Goal: Task Accomplishment & Management: Manage account settings

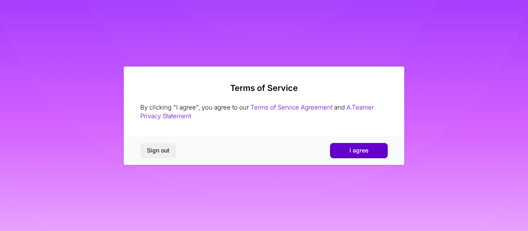
click at [375, 151] on button "I agree" at bounding box center [359, 150] width 58 height 15
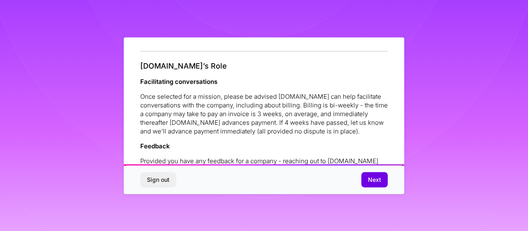
scroll to position [995, 0]
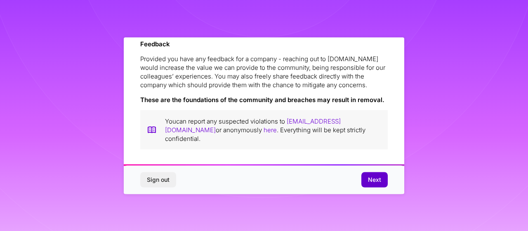
click at [383, 178] on button "Next" at bounding box center [374, 179] width 26 height 15
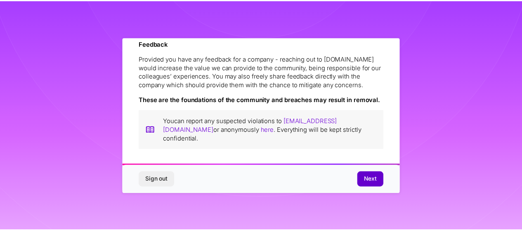
scroll to position [66, 0]
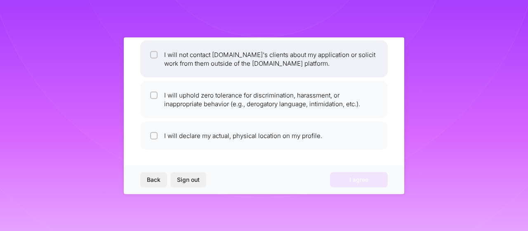
click at [257, 67] on li "I will not contact [DOMAIN_NAME]'s clients about my application or solicit work…" at bounding box center [264, 58] width 248 height 37
checkbox input "true"
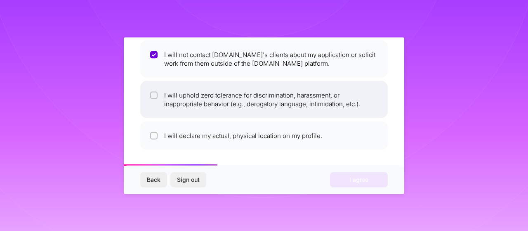
click at [236, 92] on li "I will uphold zero tolerance for discrimination, harassment, or inappropriate b…" at bounding box center [264, 98] width 248 height 37
checkbox input "true"
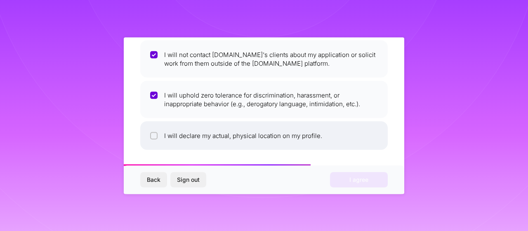
click at [211, 131] on li "I will declare my actual, physical location on my profile." at bounding box center [264, 135] width 248 height 28
checkbox input "true"
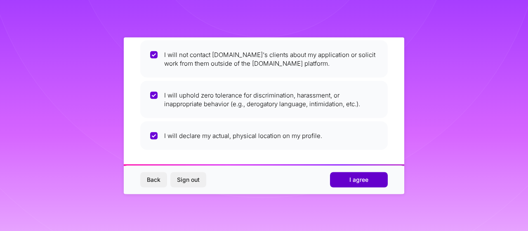
click at [359, 181] on span "I agree" at bounding box center [358, 179] width 19 height 8
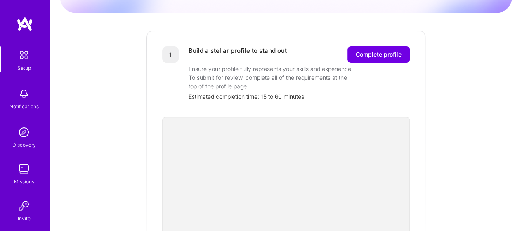
scroll to position [100, 0]
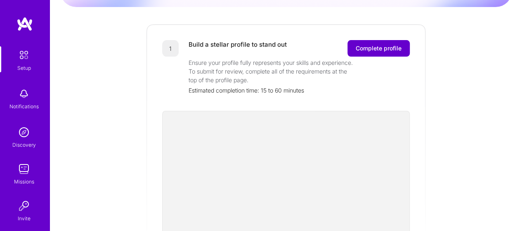
click at [368, 44] on span "Complete profile" at bounding box center [379, 48] width 46 height 8
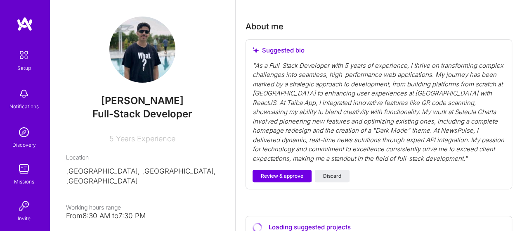
scroll to position [321, 0]
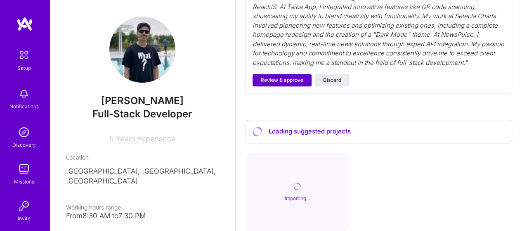
click at [288, 81] on span "Review & approve" at bounding box center [282, 79] width 43 height 7
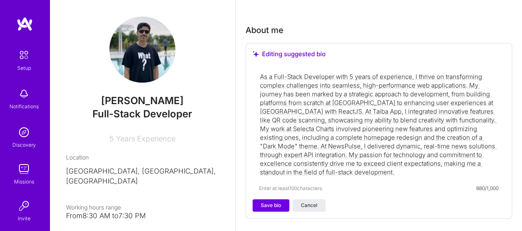
scroll to position [223, 0]
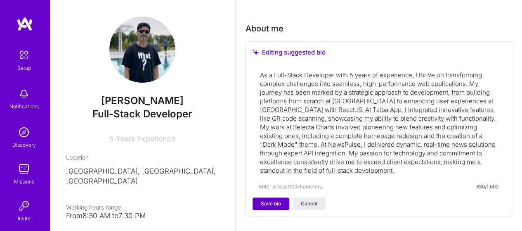
click at [270, 204] on span "Save bio" at bounding box center [271, 203] width 20 height 7
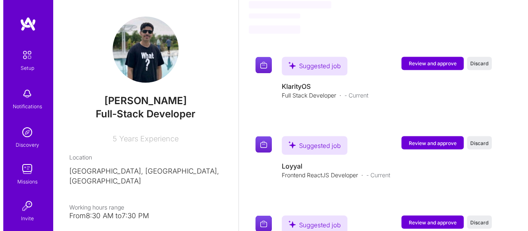
scroll to position [669, 0]
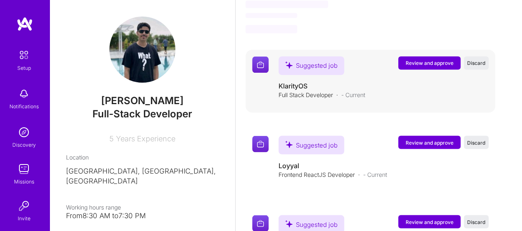
click at [448, 59] on span "Review and approve" at bounding box center [430, 62] width 48 height 7
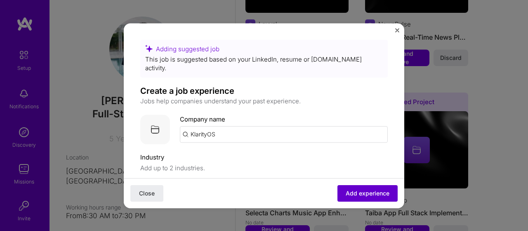
click at [360, 190] on span "Add experience" at bounding box center [368, 193] width 44 height 8
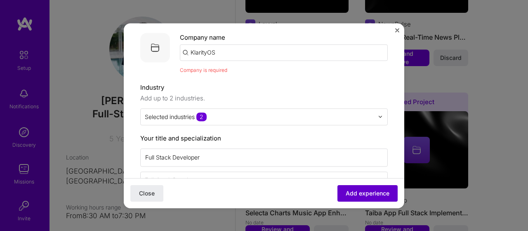
scroll to position [83, 0]
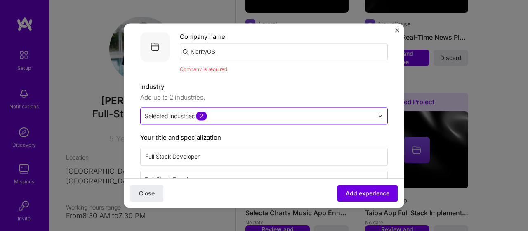
click at [214, 108] on div "Selected industries 2" at bounding box center [259, 116] width 237 height 16
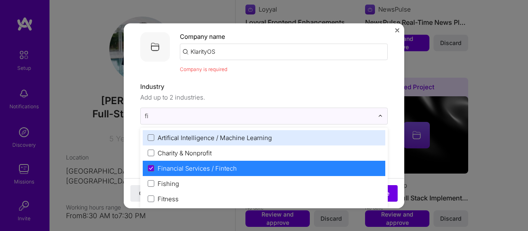
scroll to position [0, 0]
type input "fin"
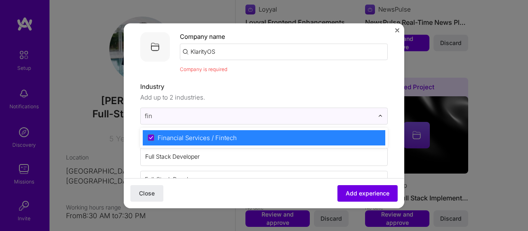
click at [219, 133] on div "Financial Services / Fintech" at bounding box center [197, 137] width 79 height 9
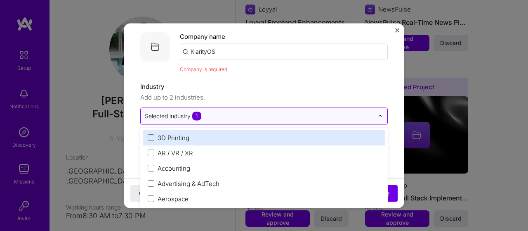
click at [254, 111] on input "text" at bounding box center [259, 115] width 229 height 9
type input "i"
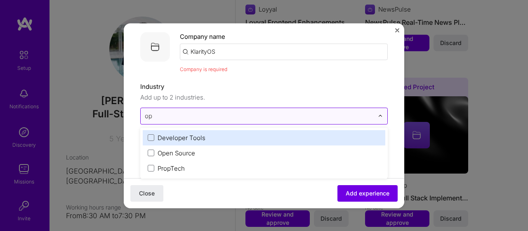
type input "ope"
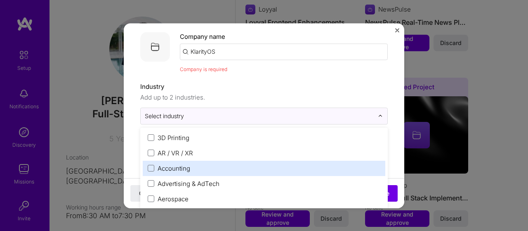
click at [168, 164] on div "Accounting" at bounding box center [264, 168] width 243 height 15
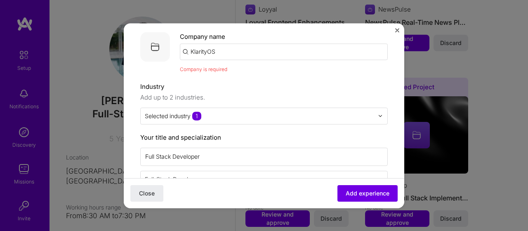
click at [363, 187] on button "Add experience" at bounding box center [368, 192] width 60 height 17
click at [350, 193] on span "Add experience" at bounding box center [368, 193] width 44 height 8
click at [271, 43] on input "KlarityOS" at bounding box center [284, 51] width 208 height 17
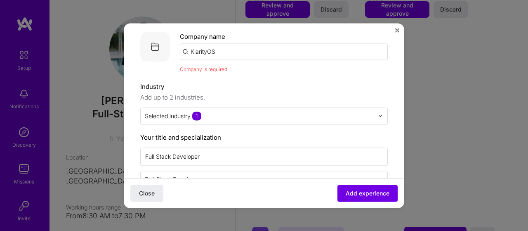
click at [271, 43] on input "KlarityOS" at bounding box center [284, 51] width 208 height 17
type input "KlarityOS"
click at [242, 67] on div "KlarityOS" at bounding box center [243, 74] width 35 height 14
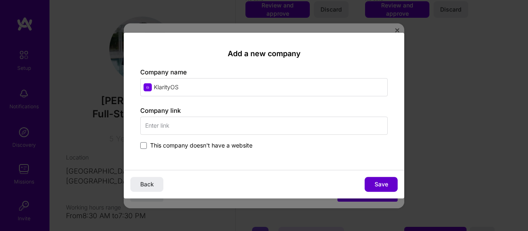
click at [384, 185] on span "Save" at bounding box center [382, 184] width 14 height 8
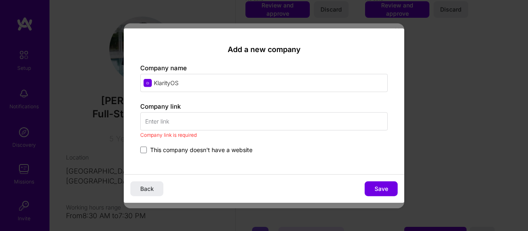
click at [177, 149] on span "This company doesn't have a website" at bounding box center [201, 150] width 102 height 8
click at [0, 0] on input "This company doesn't have a website" at bounding box center [0, 0] width 0 height 0
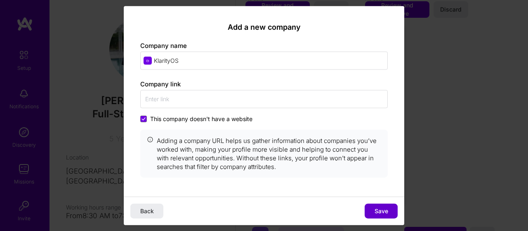
click at [381, 212] on span "Save" at bounding box center [382, 211] width 14 height 8
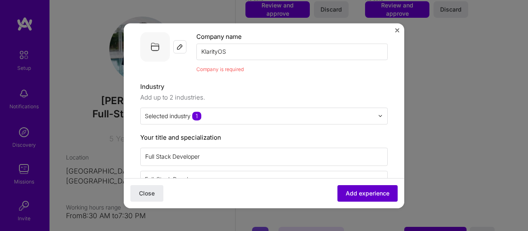
click at [371, 194] on span "Add experience" at bounding box center [368, 193] width 44 height 8
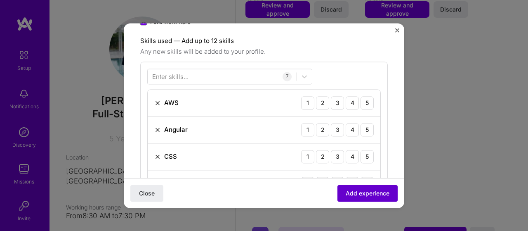
scroll to position [285, 0]
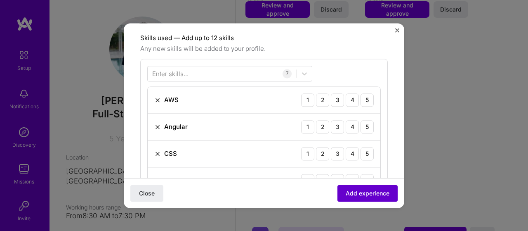
click at [368, 191] on span "Add experience" at bounding box center [368, 193] width 44 height 8
drag, startPoint x: 361, startPoint y: 90, endPoint x: 362, endPoint y: 122, distance: 31.8
click at [361, 93] on div "5" at bounding box center [367, 99] width 13 height 13
click at [361, 120] on div "5" at bounding box center [367, 126] width 13 height 13
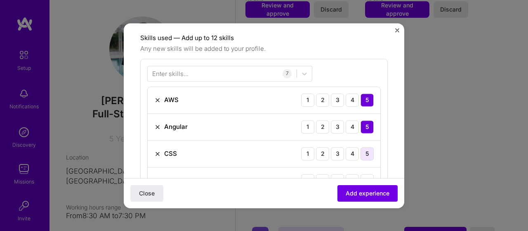
click at [361, 147] on div "5" at bounding box center [367, 153] width 13 height 13
click at [361, 174] on div "5" at bounding box center [367, 180] width 13 height 13
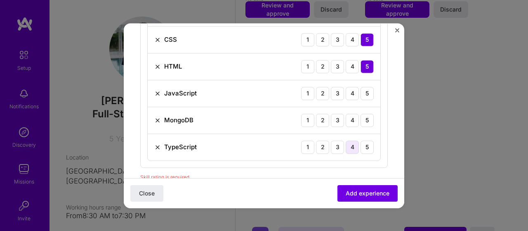
scroll to position [406, 0]
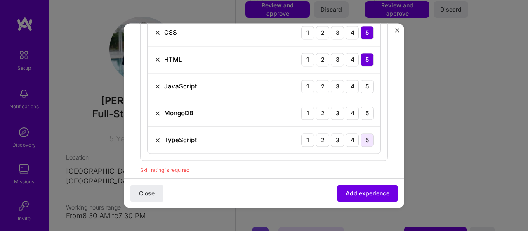
click at [361, 133] on div "5" at bounding box center [367, 139] width 13 height 13
click at [362, 106] on div "5" at bounding box center [367, 112] width 13 height 13
click at [361, 80] on div "5" at bounding box center [367, 86] width 13 height 13
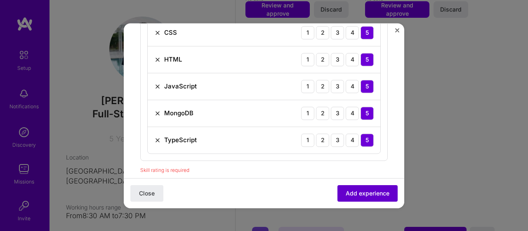
click at [362, 191] on span "Add experience" at bounding box center [368, 193] width 44 height 8
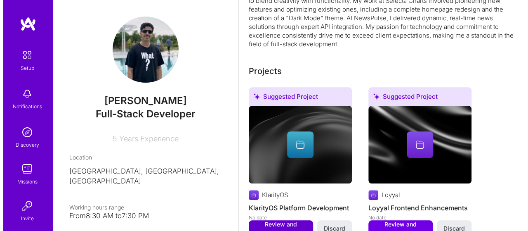
scroll to position [289, 0]
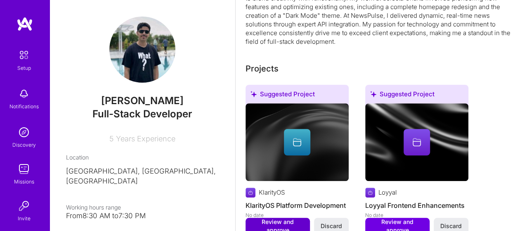
click at [276, 217] on span "Review and approve" at bounding box center [278, 225] width 56 height 17
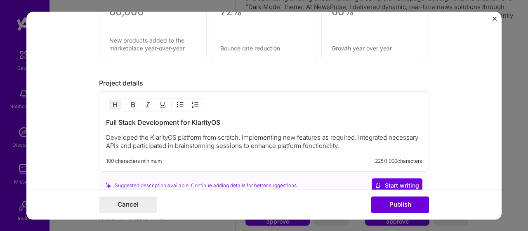
scroll to position [739, 0]
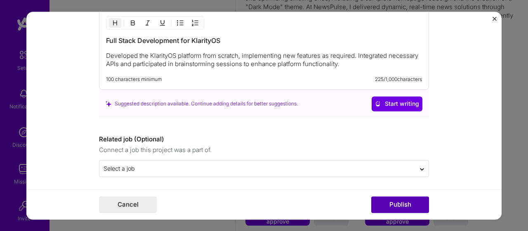
click at [417, 205] on button "Publish" at bounding box center [400, 204] width 58 height 17
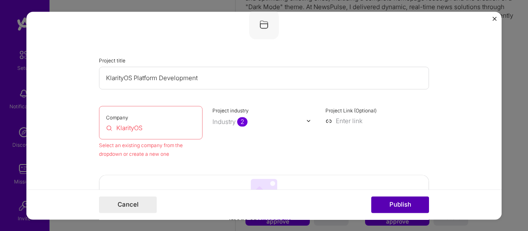
scroll to position [54, 0]
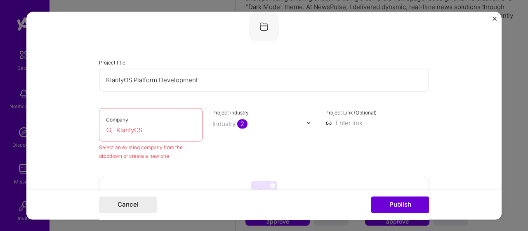
click at [162, 120] on div "Company KlarityOS" at bounding box center [151, 124] width 104 height 33
click at [110, 119] on label "Company" at bounding box center [117, 119] width 22 height 6
click at [128, 128] on input "KlarityOS" at bounding box center [151, 129] width 90 height 9
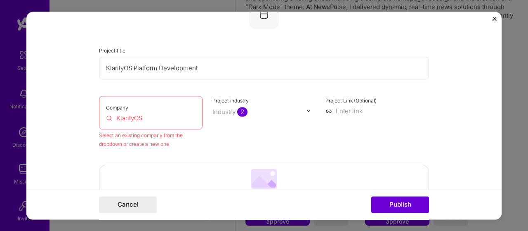
scroll to position [66, 0]
drag, startPoint x: 142, startPoint y: 116, endPoint x: 108, endPoint y: 116, distance: 34.3
click at [108, 116] on input "KlarityOS" at bounding box center [151, 117] width 90 height 9
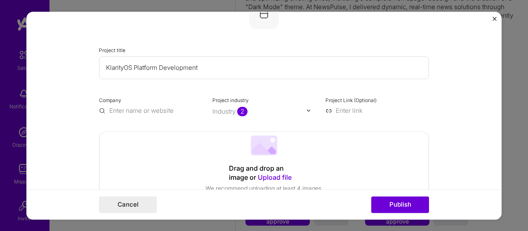
paste input "KlarityOS"
type input "KlarityOS"
click at [404, 208] on button "Publish" at bounding box center [400, 204] width 58 height 17
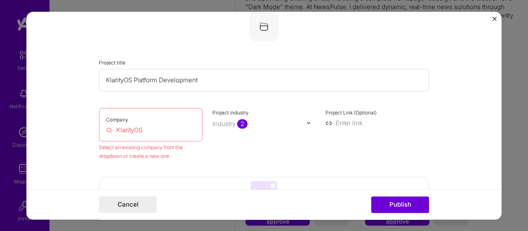
scroll to position [0, 0]
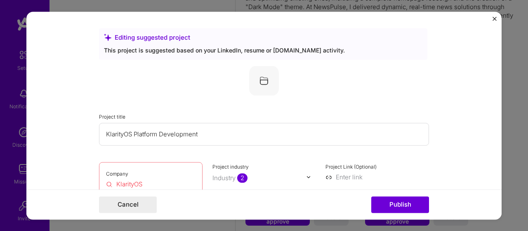
click at [210, 118] on div "Project title KlarityOS Platform Development" at bounding box center [264, 128] width 330 height 33
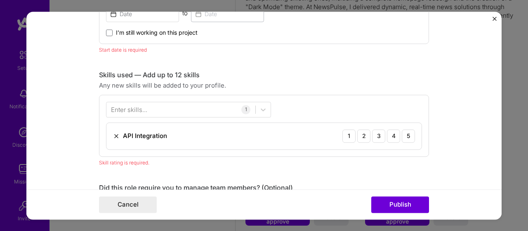
scroll to position [397, 0]
click at [137, 31] on span "I’m still working on this project" at bounding box center [157, 32] width 82 height 8
click at [0, 0] on input "I’m still working on this project" at bounding box center [0, 0] width 0 height 0
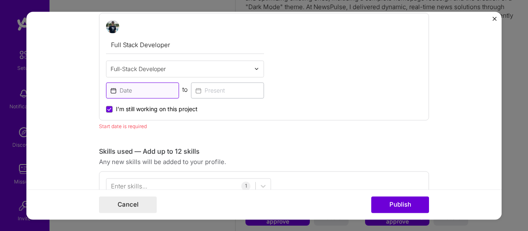
click at [129, 85] on input at bounding box center [142, 90] width 73 height 16
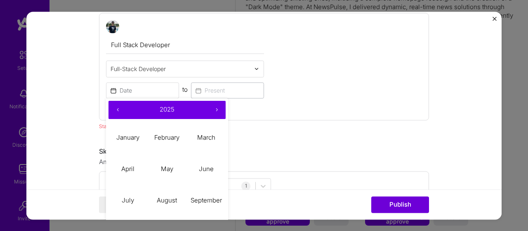
click at [115, 108] on button "‹" at bounding box center [118, 110] width 18 height 18
click at [167, 135] on abbr "February" at bounding box center [166, 137] width 25 height 8
type input "[DATE]"
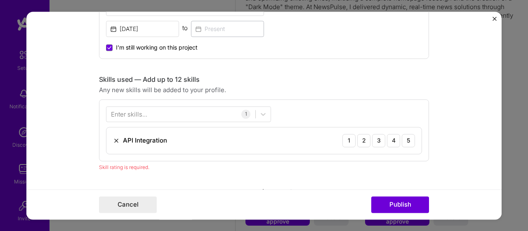
scroll to position [377, 0]
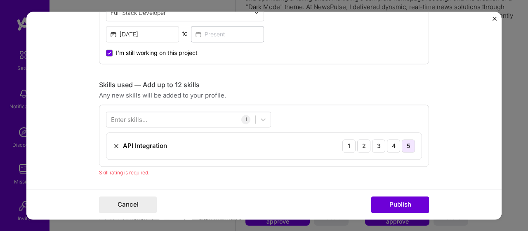
click at [403, 144] on div "5" at bounding box center [408, 145] width 13 height 13
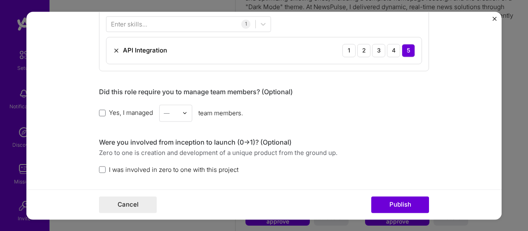
scroll to position [474, 0]
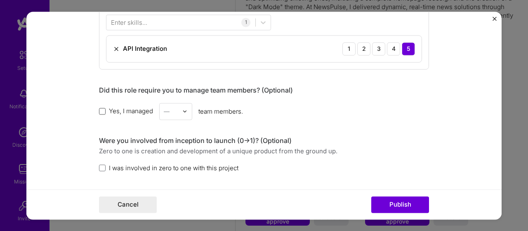
click at [100, 109] on span at bounding box center [102, 111] width 7 height 7
click at [0, 0] on input "Yes, I managed" at bounding box center [0, 0] width 0 height 0
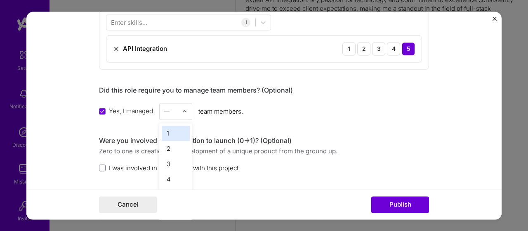
scroll to position [306, 0]
click at [164, 109] on div "—" at bounding box center [167, 111] width 6 height 9
click at [162, 172] on div "4" at bounding box center [176, 178] width 28 height 15
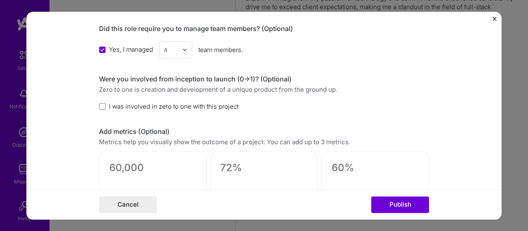
scroll to position [537, 0]
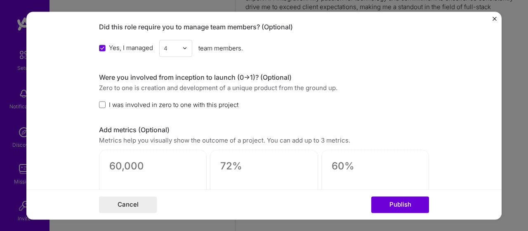
click at [119, 106] on span "I was involved in zero to one with this project" at bounding box center [174, 104] width 130 height 9
click at [0, 0] on input "I was involved in zero to one with this project" at bounding box center [0, 0] width 0 height 0
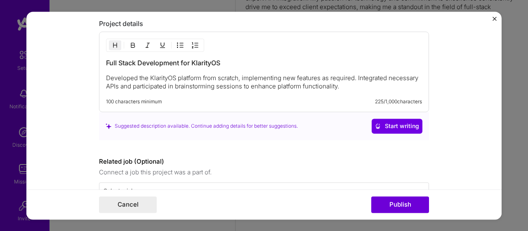
scroll to position [772, 0]
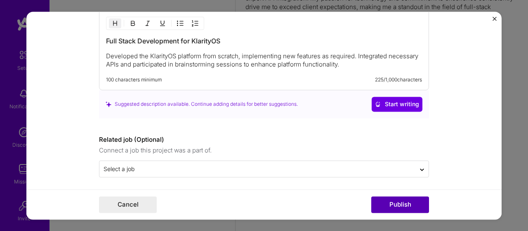
click at [394, 205] on button "Publish" at bounding box center [400, 204] width 58 height 17
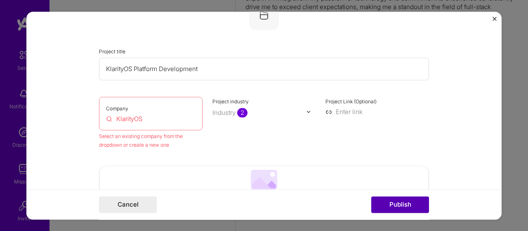
scroll to position [54, 0]
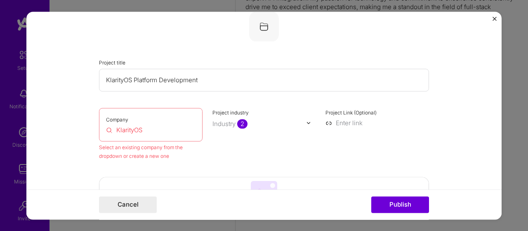
click at [134, 123] on div "Company KlarityOS" at bounding box center [151, 124] width 104 height 33
click at [202, 83] on input "KlarityOS Platform Development" at bounding box center [264, 79] width 330 height 23
click at [145, 130] on input "KlarityOS" at bounding box center [151, 129] width 90 height 9
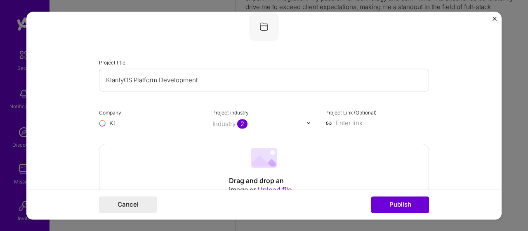
type input "K"
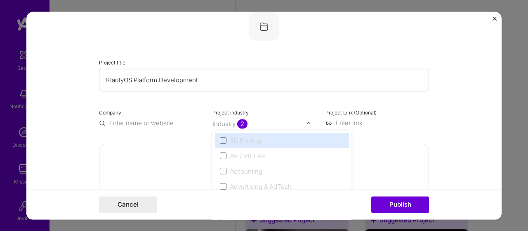
click at [289, 128] on div at bounding box center [260, 123] width 94 height 10
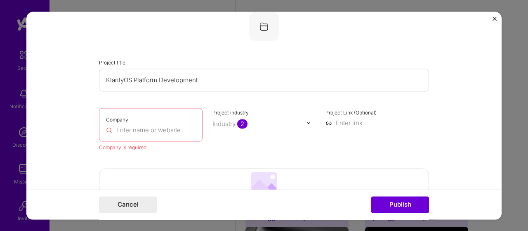
click at [134, 126] on input "text" at bounding box center [151, 129] width 90 height 9
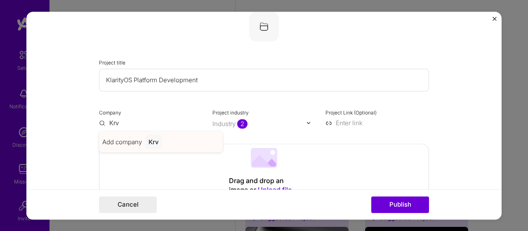
type input "Krv"
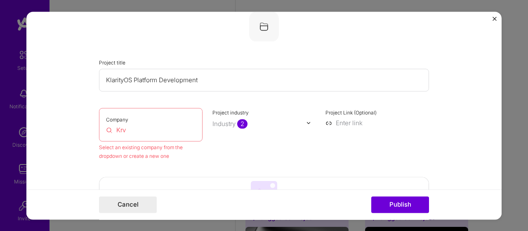
click at [147, 132] on input "Krv" at bounding box center [151, 129] width 90 height 9
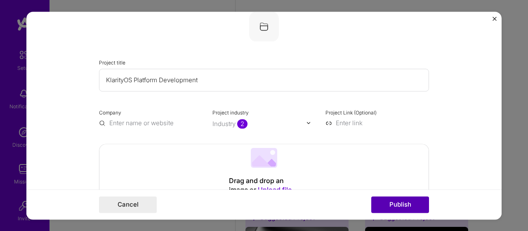
click at [389, 206] on button "Publish" at bounding box center [400, 204] width 58 height 17
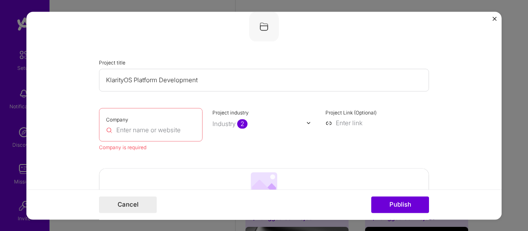
click at [162, 130] on input "text" at bounding box center [151, 129] width 90 height 9
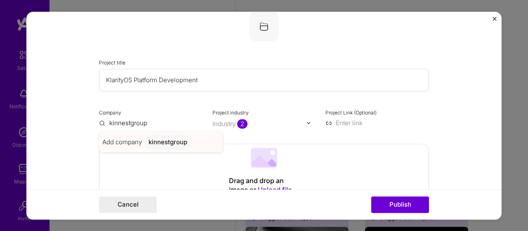
type input "kinnestgroup"
click at [170, 147] on div "kinnestgroup" at bounding box center [167, 142] width 45 height 14
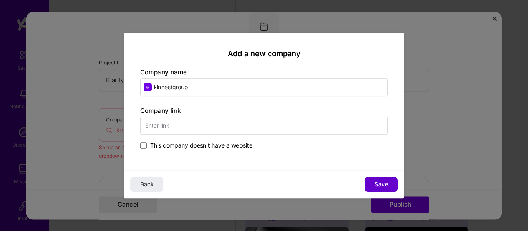
click at [380, 182] on span "Save" at bounding box center [382, 184] width 14 height 8
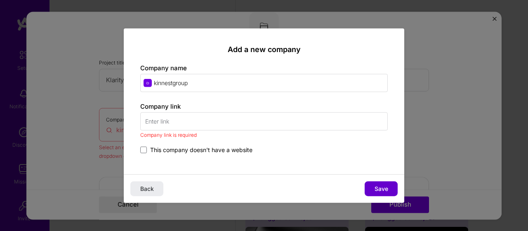
click at [380, 182] on button "Save" at bounding box center [381, 188] width 33 height 15
click at [195, 151] on span "This company doesn't have a website" at bounding box center [201, 150] width 102 height 8
click at [0, 0] on input "This company doesn't have a website" at bounding box center [0, 0] width 0 height 0
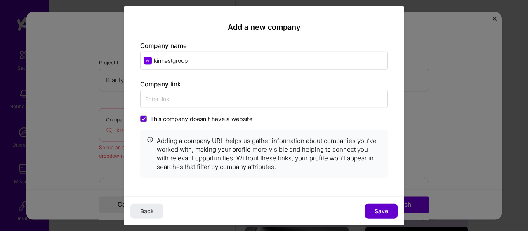
click at [379, 209] on span "Save" at bounding box center [382, 211] width 14 height 8
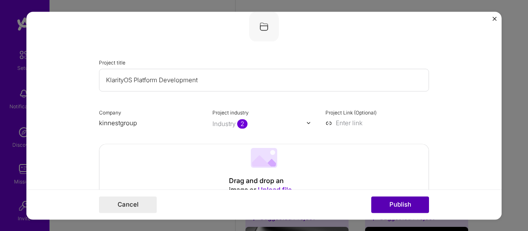
click at [390, 204] on button "Publish" at bounding box center [400, 204] width 58 height 17
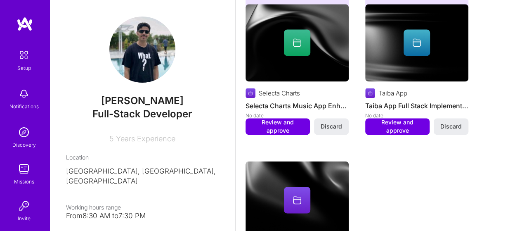
scroll to position [564, 0]
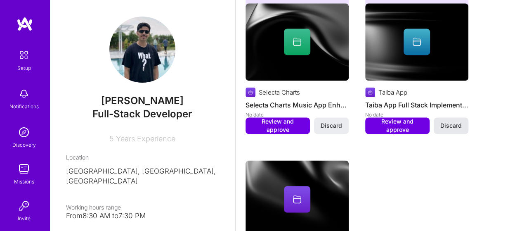
click at [451, 121] on span "Discard" at bounding box center [450, 125] width 21 height 8
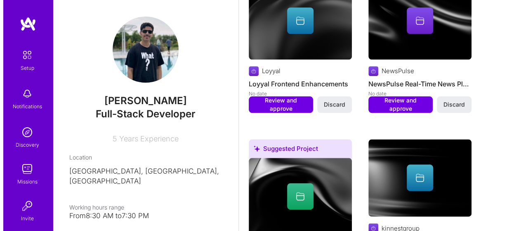
scroll to position [409, 0]
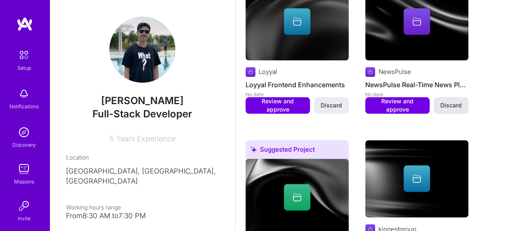
click at [449, 101] on span "Discard" at bounding box center [450, 105] width 21 height 8
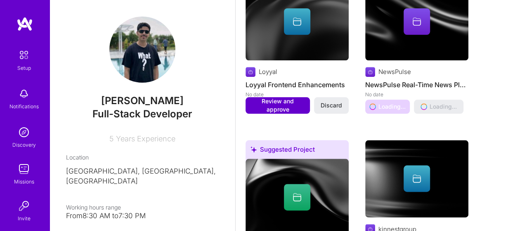
click at [286, 99] on span "Review and approve" at bounding box center [278, 105] width 56 height 17
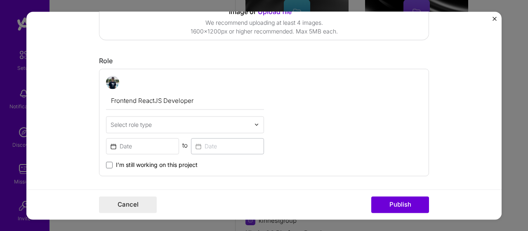
scroll to position [232, 0]
click at [146, 145] on input at bounding box center [142, 146] width 73 height 16
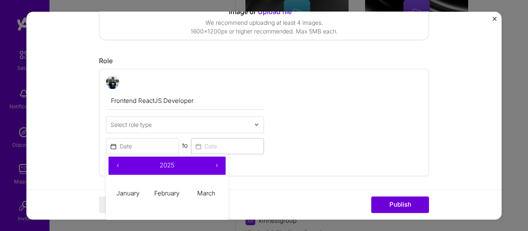
click at [118, 164] on button "‹" at bounding box center [118, 165] width 18 height 18
click at [167, 192] on abbr "February" at bounding box center [166, 193] width 25 height 8
type input "[DATE]"
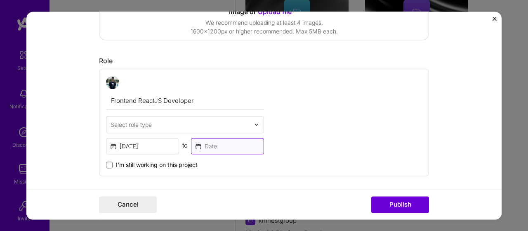
click at [217, 147] on input at bounding box center [227, 146] width 73 height 16
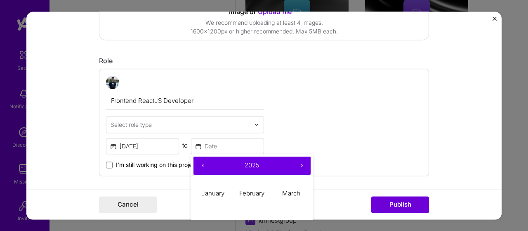
click at [199, 164] on button "‹" at bounding box center [203, 165] width 18 height 18
click at [200, 164] on button "‹" at bounding box center [203, 165] width 18 height 18
click at [250, 189] on abbr "February" at bounding box center [251, 193] width 25 height 8
type input "[DATE]"
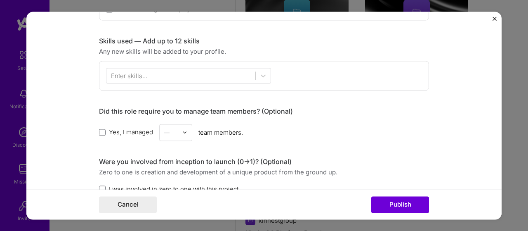
scroll to position [393, 0]
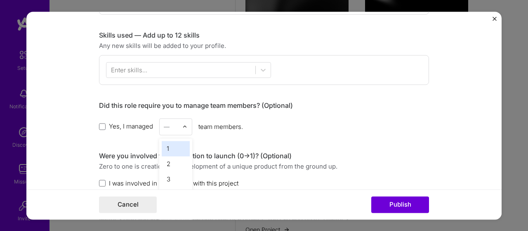
click at [167, 125] on input "text" at bounding box center [171, 126] width 14 height 9
click at [165, 168] on div "2" at bounding box center [176, 163] width 28 height 15
click at [116, 125] on span "Yes, I managed" at bounding box center [131, 126] width 44 height 9
click at [0, 0] on input "Yes, I managed" at bounding box center [0, 0] width 0 height 0
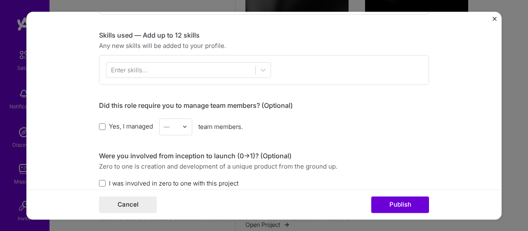
click at [118, 126] on span "Yes, I managed" at bounding box center [131, 126] width 44 height 9
click at [0, 0] on input "Yes, I managed" at bounding box center [0, 0] width 0 height 0
click at [148, 69] on div at bounding box center [180, 70] width 149 height 14
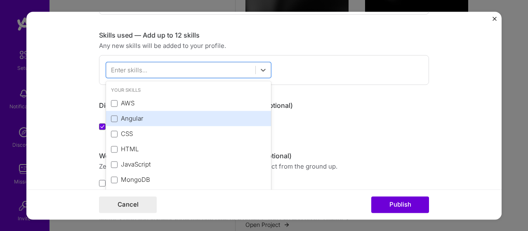
drag, startPoint x: 146, startPoint y: 102, endPoint x: 143, endPoint y: 115, distance: 12.8
click at [146, 103] on div "AWS" at bounding box center [188, 103] width 155 height 9
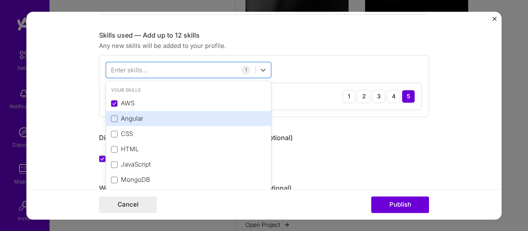
click at [143, 116] on div "Angular" at bounding box center [188, 118] width 155 height 9
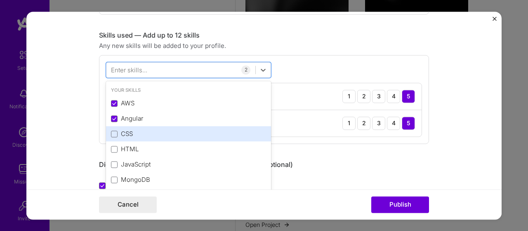
click at [139, 132] on div "CSS" at bounding box center [188, 134] width 155 height 9
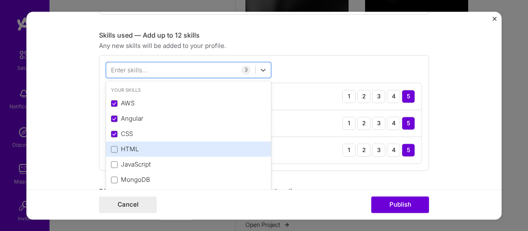
click at [136, 146] on div "HTML" at bounding box center [188, 149] width 155 height 9
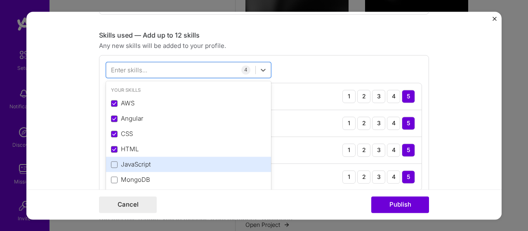
click at [138, 161] on div "JavaScript" at bounding box center [188, 164] width 155 height 9
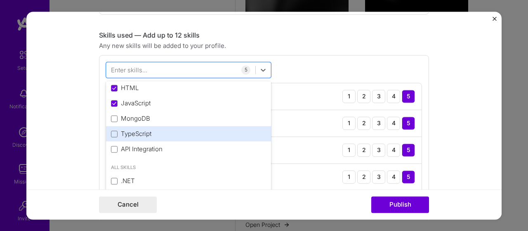
scroll to position [60, 0]
click at [140, 131] on div "TypeScript" at bounding box center [188, 135] width 155 height 9
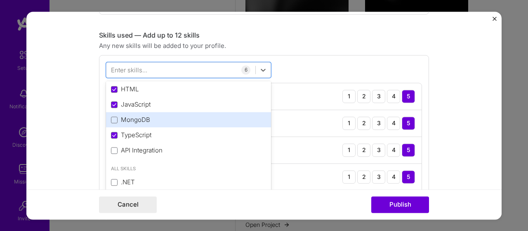
click at [138, 118] on div "MongoDB" at bounding box center [188, 120] width 155 height 9
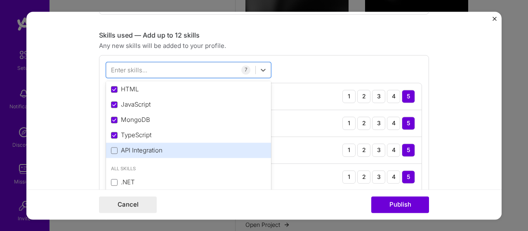
click at [134, 146] on div "API Integration" at bounding box center [188, 150] width 155 height 9
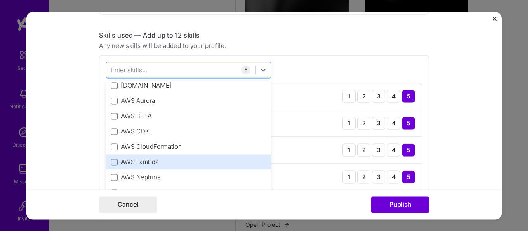
scroll to position [249, 0]
click at [186, 163] on div "AWS Lambda" at bounding box center [188, 161] width 155 height 9
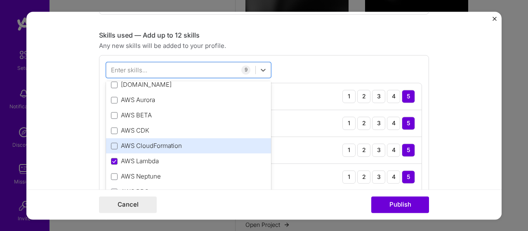
click at [178, 147] on div "AWS CloudFormation" at bounding box center [188, 146] width 155 height 9
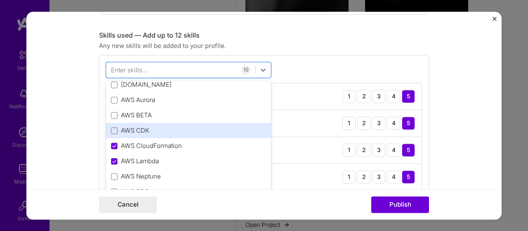
click at [134, 126] on div "AWS CDK" at bounding box center [188, 130] width 155 height 9
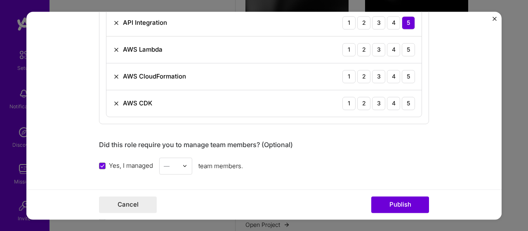
click at [413, 169] on div "Yes, I managed — team members." at bounding box center [264, 165] width 330 height 17
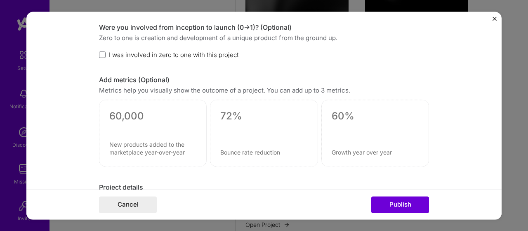
scroll to position [822, 0]
click at [154, 53] on span "I was involved in zero to one with this project" at bounding box center [174, 54] width 130 height 9
click at [0, 0] on input "I was involved in zero to one with this project" at bounding box center [0, 0] width 0 height 0
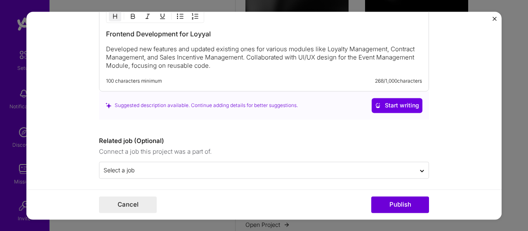
scroll to position [1010, 0]
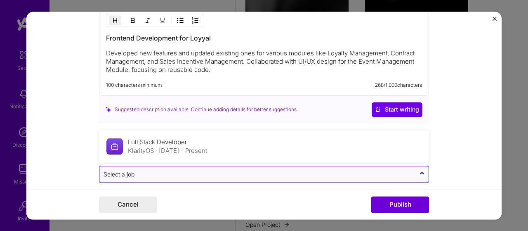
click at [312, 172] on input "text" at bounding box center [258, 174] width 308 height 9
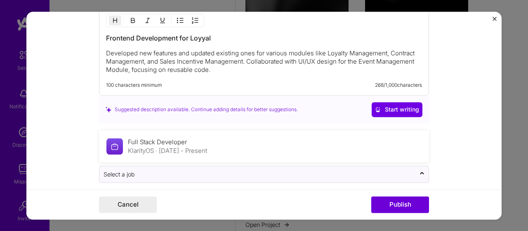
scroll to position [1014, 0]
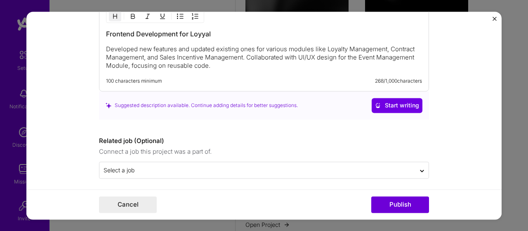
click at [48, 144] on form "Editing suggested project This project is suggested based on your LinkedIn, res…" at bounding box center [263, 116] width 475 height 208
click at [413, 200] on button "Publish" at bounding box center [400, 204] width 58 height 17
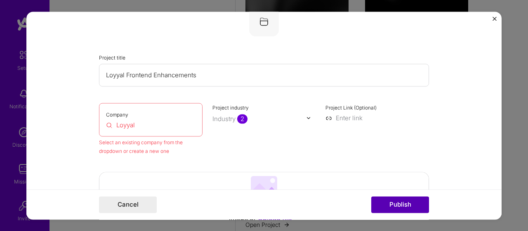
scroll to position [54, 0]
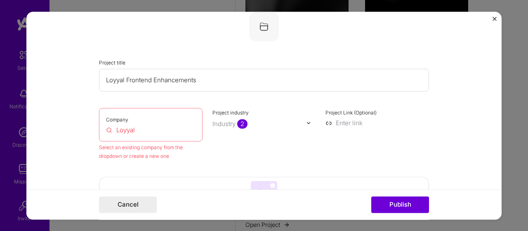
click at [166, 135] on div "Company Loyyal" at bounding box center [151, 124] width 104 height 33
click at [159, 129] on input "Loyyal" at bounding box center [151, 129] width 90 height 9
click at [160, 139] on div "Company loyyal" at bounding box center [151, 124] width 104 height 33
click at [279, 142] on div "Project industry Industry 2" at bounding box center [265, 134] width 104 height 52
click at [406, 209] on button "Publish" at bounding box center [400, 204] width 58 height 17
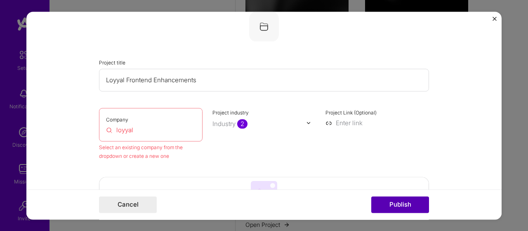
click at [392, 203] on button "Publish" at bounding box center [400, 204] width 58 height 17
click at [171, 125] on input "loyyal" at bounding box center [151, 129] width 90 height 9
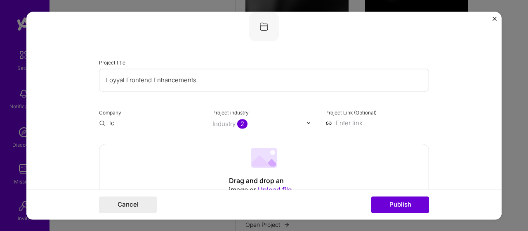
type input "l"
type input "L"
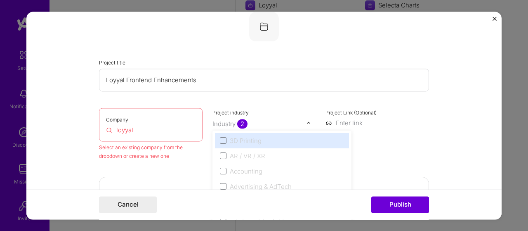
click at [219, 128] on div "Industry 2" at bounding box center [230, 123] width 35 height 9
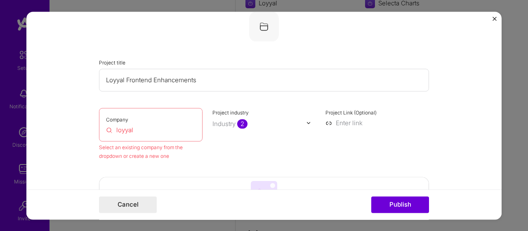
click at [272, 118] on div "Project industry Industry 2" at bounding box center [265, 134] width 104 height 52
click at [210, 81] on input "Loyyal Frontend Enhancements" at bounding box center [264, 79] width 330 height 23
click at [335, 123] on input at bounding box center [378, 122] width 104 height 9
click at [402, 125] on input at bounding box center [378, 122] width 104 height 9
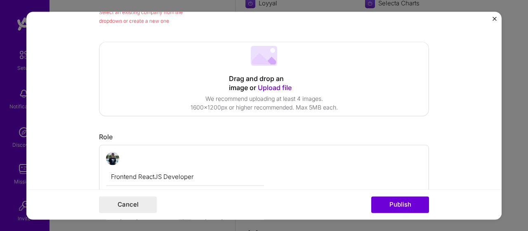
scroll to position [192, 0]
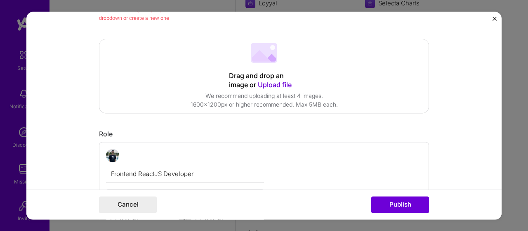
click at [216, 134] on div "Role" at bounding box center [264, 134] width 330 height 9
click at [393, 202] on button "Publish" at bounding box center [400, 204] width 58 height 17
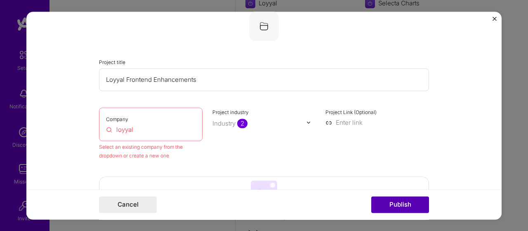
click at [393, 202] on button "Publish" at bounding box center [400, 204] width 58 height 17
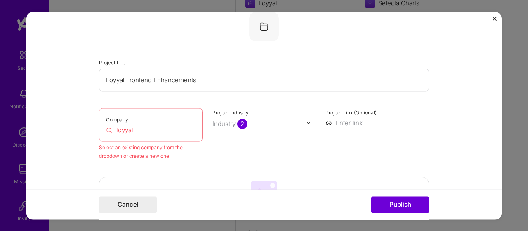
click at [174, 135] on div "Company loyyal" at bounding box center [151, 124] width 104 height 33
click at [130, 123] on div "Company loyyal" at bounding box center [151, 124] width 104 height 33
click at [133, 133] on input "loyyal" at bounding box center [151, 129] width 90 height 9
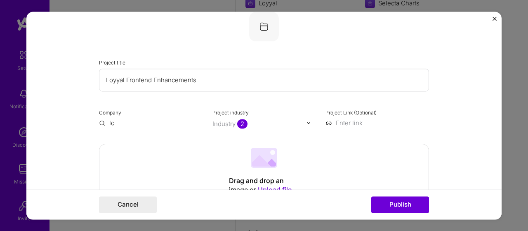
type input "l"
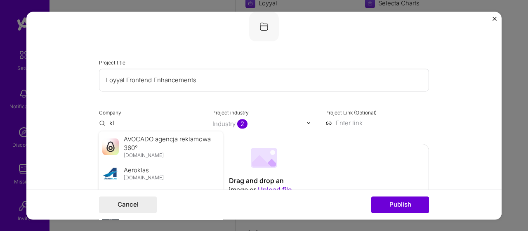
type input "k"
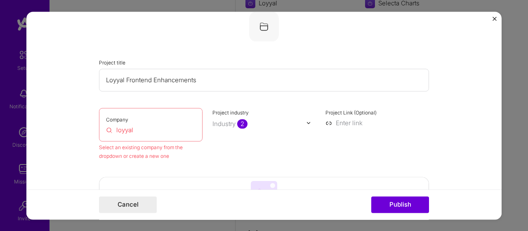
click at [156, 142] on div "Company loyyal Select an existing company from the dropdown or create a new one" at bounding box center [151, 134] width 104 height 52
click at [122, 132] on input "loyyal" at bounding box center [151, 129] width 90 height 9
click at [220, 139] on div "Project industry Industry 2" at bounding box center [265, 134] width 104 height 52
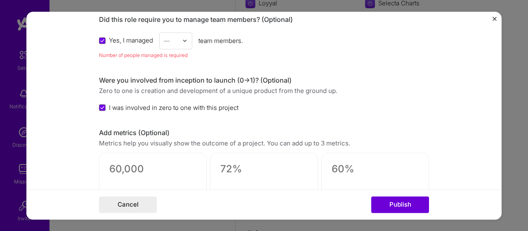
scroll to position [831, 0]
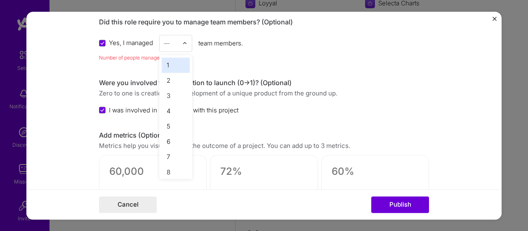
click at [182, 41] on img at bounding box center [184, 42] width 5 height 5
click at [165, 96] on div "3" at bounding box center [176, 95] width 28 height 15
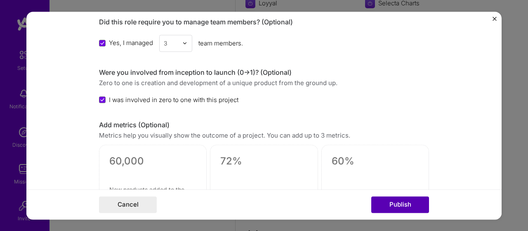
click at [389, 202] on button "Publish" at bounding box center [400, 204] width 58 height 17
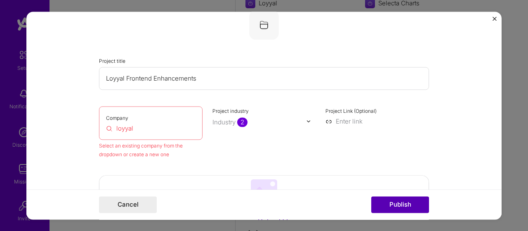
scroll to position [54, 0]
click at [389, 202] on button "Publish" at bounding box center [400, 204] width 58 height 17
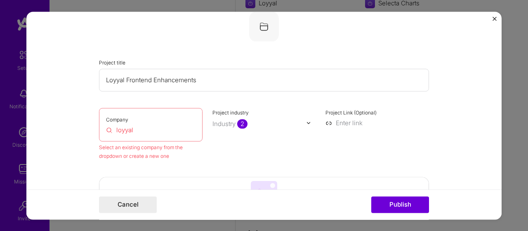
click at [113, 154] on div "Select an existing company from the dropdown or create a new one" at bounding box center [151, 151] width 104 height 17
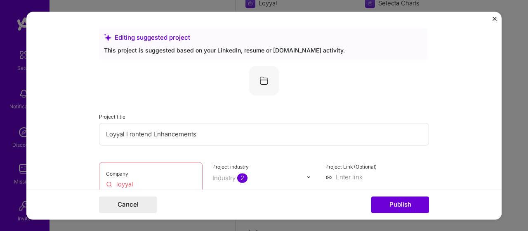
scroll to position [1, 0]
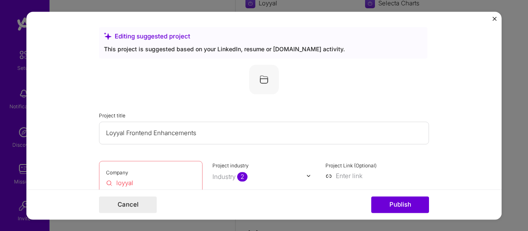
click at [263, 74] on img at bounding box center [264, 79] width 30 height 30
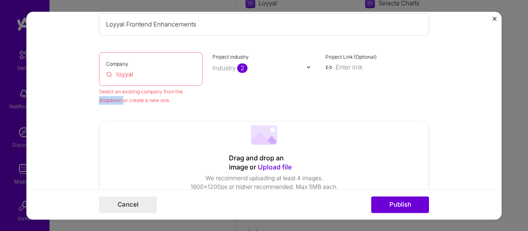
scroll to position [110, 0]
click at [153, 73] on input "loyyal" at bounding box center [151, 73] width 90 height 9
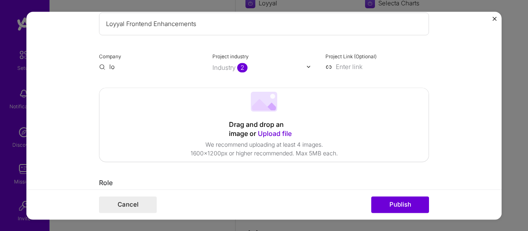
type input "l"
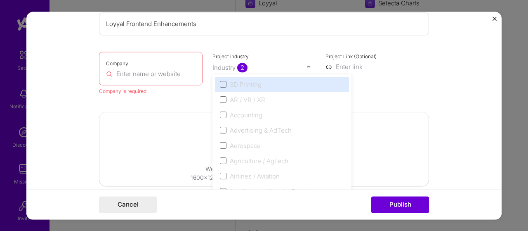
drag, startPoint x: 306, startPoint y: 66, endPoint x: 238, endPoint y: 76, distance: 69.2
click at [238, 71] on div "option 3D Printing focused disabled, 1 of 120. 120 results available. Use Up an…" at bounding box center [265, 66] width 104 height 9
click at [238, 76] on div "3D Printing AR / VR / XR Accounting Advertising & AdTech Aerospace Agriculture …" at bounding box center [282, 136] width 139 height 124
click at [140, 71] on input "text" at bounding box center [151, 73] width 90 height 9
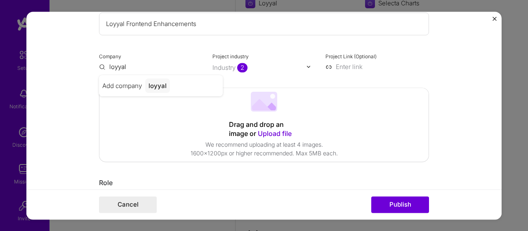
type input "loyyal"
click at [380, 126] on div "Drag and drop an image or Upload file Upload file We recommend uploading at lea…" at bounding box center [263, 124] width 329 height 73
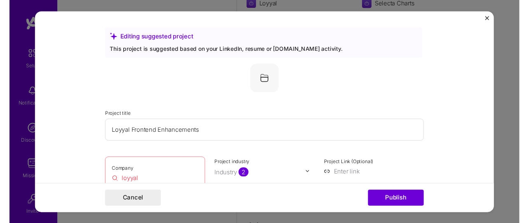
scroll to position [1, 0]
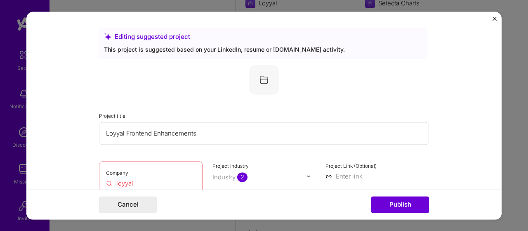
click at [200, 133] on input "Loyyal Frontend Enhancements" at bounding box center [264, 133] width 330 height 23
type input "Loyyal"
click at [429, 151] on form "Editing suggested project This project is suggested based on your LinkedIn, res…" at bounding box center [263, 116] width 475 height 208
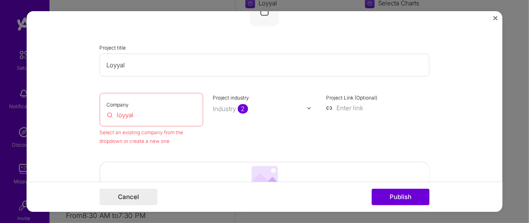
scroll to position [69, 0]
click at [364, 103] on input at bounding box center [378, 107] width 104 height 9
paste input "[URL][DOMAIN_NAME]"
type input "[URL][DOMAIN_NAME]"
click at [444, 105] on form "Editing suggested project This project is suggested based on your LinkedIn, res…" at bounding box center [264, 111] width 477 height 201
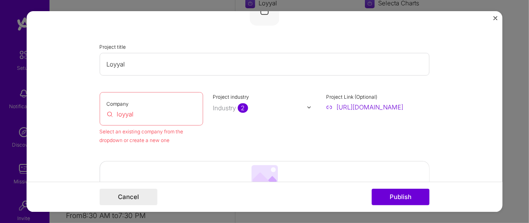
click at [147, 113] on input "loyyal" at bounding box center [152, 114] width 90 height 9
paste input "[URL][DOMAIN_NAME]"
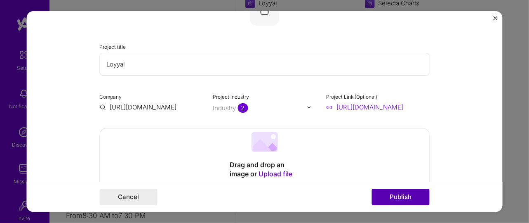
click at [399, 199] on button "Publish" at bounding box center [401, 197] width 58 height 17
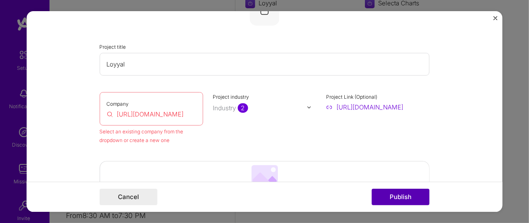
scroll to position [54, 0]
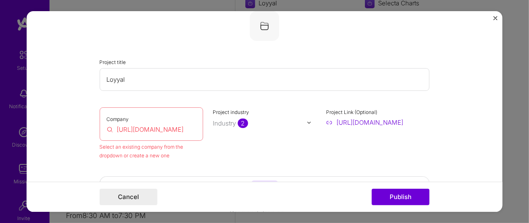
click at [183, 129] on input "[URL][DOMAIN_NAME]" at bounding box center [152, 129] width 90 height 9
click at [398, 199] on button "Publish" at bounding box center [401, 197] width 58 height 17
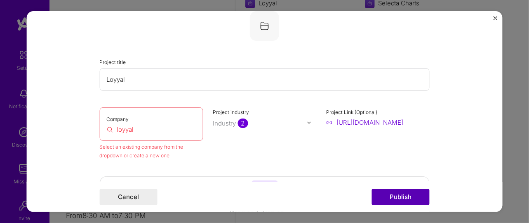
click at [398, 199] on button "Publish" at bounding box center [401, 197] width 58 height 17
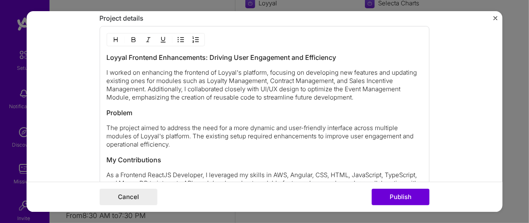
scroll to position [1043, 0]
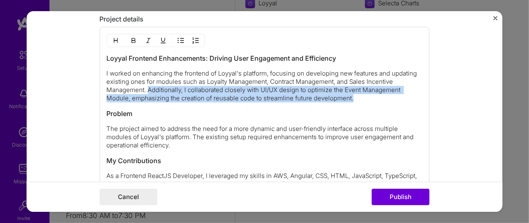
drag, startPoint x: 347, startPoint y: 89, endPoint x: 146, endPoint y: 85, distance: 200.2
click at [146, 85] on p "I worked on enhancing the frontend of Loyyal's platform, focusing on developing…" at bounding box center [265, 85] width 316 height 33
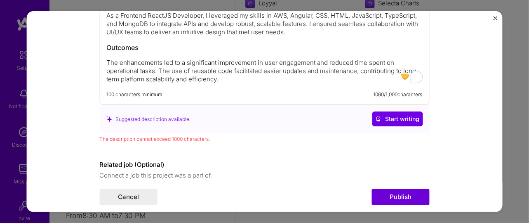
scroll to position [1194, 0]
click at [210, 76] on p "The enhancements led to a significant improvement in user engagement and reduce…" at bounding box center [265, 71] width 316 height 25
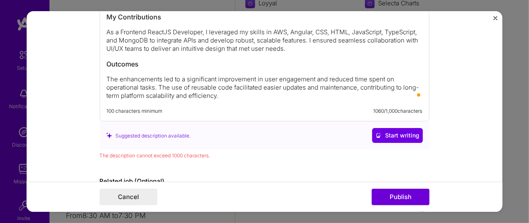
scroll to position [1176, 0]
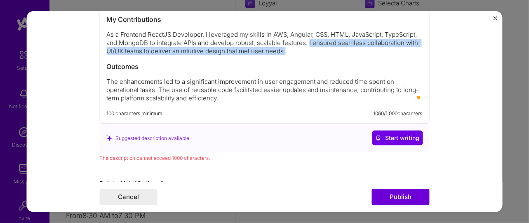
drag, startPoint x: 306, startPoint y: 39, endPoint x: 306, endPoint y: 49, distance: 9.5
click at [306, 49] on p "As a Frontend ReactJS Developer, I leveraged my skills in AWS, Angular, CSS, HT…" at bounding box center [265, 43] width 316 height 25
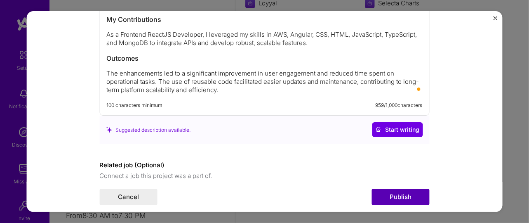
click at [394, 201] on button "Publish" at bounding box center [401, 197] width 58 height 17
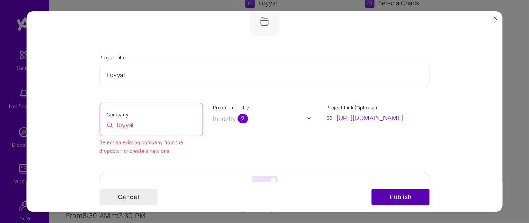
scroll to position [54, 0]
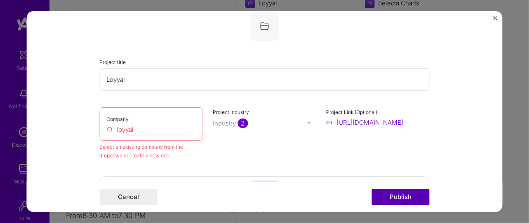
click at [394, 201] on button "Publish" at bounding box center [401, 197] width 58 height 17
click at [156, 127] on input "loyyal" at bounding box center [152, 129] width 90 height 9
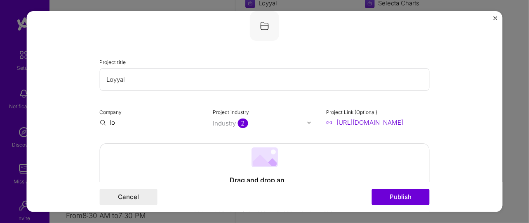
type input "l"
click at [162, 139] on span "&Kind Collective" at bounding box center [148, 139] width 47 height 9
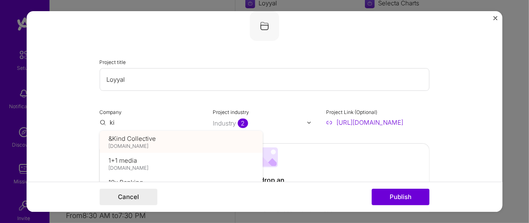
type input "&Kind Collective"
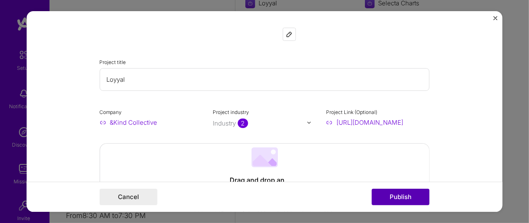
click at [404, 199] on button "Publish" at bounding box center [401, 197] width 58 height 17
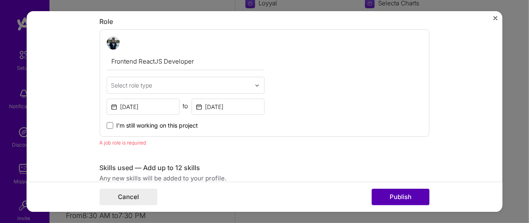
scroll to position [277, 0]
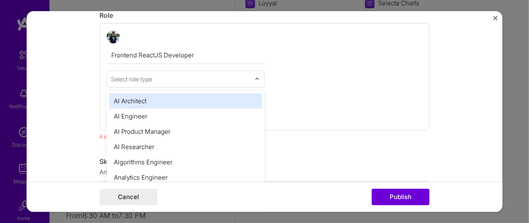
click at [177, 75] on input "text" at bounding box center [180, 79] width 139 height 9
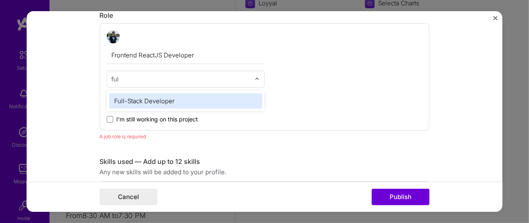
type input "full"
click at [169, 99] on div "Full-Stack Developer" at bounding box center [185, 100] width 153 height 15
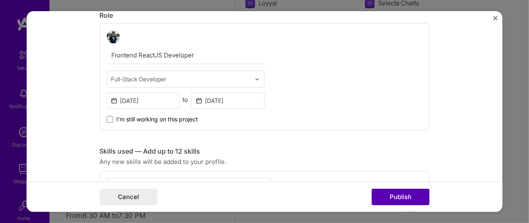
click at [390, 198] on button "Publish" at bounding box center [401, 197] width 58 height 17
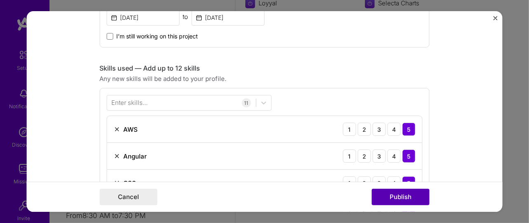
click at [390, 198] on button "Publish" at bounding box center [401, 197] width 58 height 17
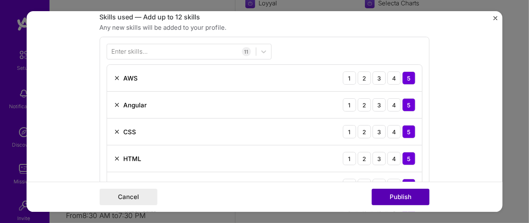
scroll to position [412, 0]
click at [390, 198] on button "Publish" at bounding box center [401, 197] width 58 height 17
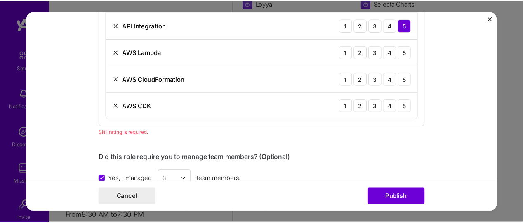
scroll to position [650, 0]
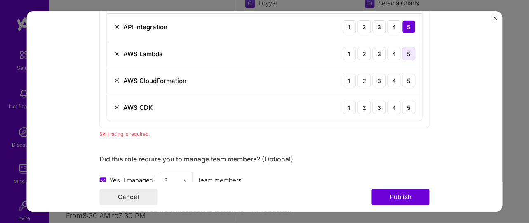
click at [404, 52] on div "5" at bounding box center [409, 53] width 13 height 13
click at [409, 76] on div "5" at bounding box center [409, 80] width 13 height 13
click at [409, 106] on div "5" at bounding box center [409, 107] width 13 height 13
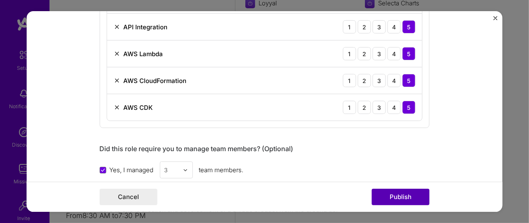
click at [393, 192] on button "Publish" at bounding box center [401, 197] width 58 height 17
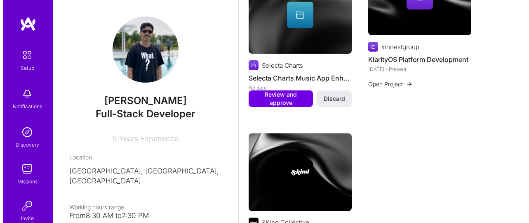
scroll to position [402, 0]
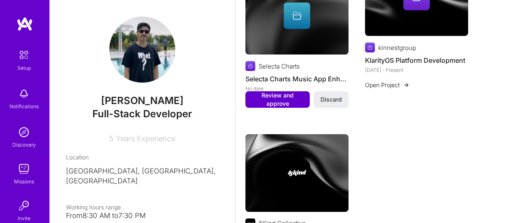
click at [290, 91] on button "Review and approve" at bounding box center [278, 99] width 64 height 17
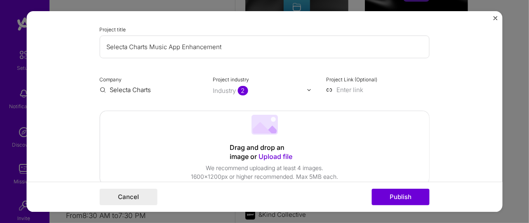
scroll to position [85, 0]
click at [347, 90] on input at bounding box center [378, 91] width 104 height 9
paste input "[URL][DOMAIN_NAME]"
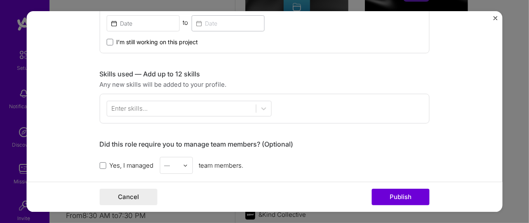
scroll to position [355, 0]
type input "[URL][DOMAIN_NAME]"
click at [146, 24] on input at bounding box center [143, 22] width 73 height 16
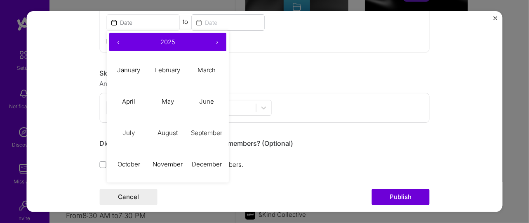
click at [116, 39] on button "‹" at bounding box center [118, 42] width 18 height 18
click at [117, 39] on button "‹" at bounding box center [118, 42] width 18 height 18
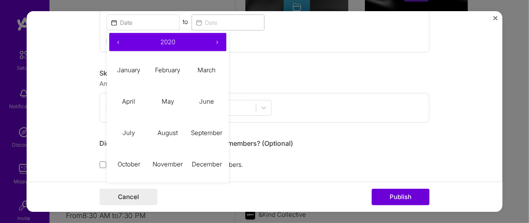
click at [119, 41] on button "‹" at bounding box center [118, 42] width 18 height 18
click at [169, 72] on abbr "February" at bounding box center [167, 70] width 25 height 8
type input "[DATE]"
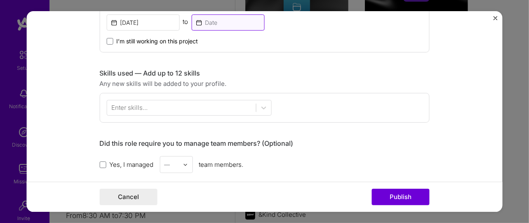
click at [215, 27] on input at bounding box center [228, 22] width 73 height 16
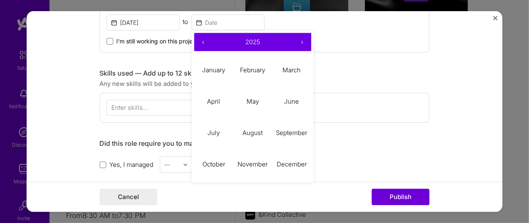
click at [200, 42] on button "‹" at bounding box center [203, 42] width 18 height 18
click at [252, 78] on button "February" at bounding box center [252, 69] width 39 height 31
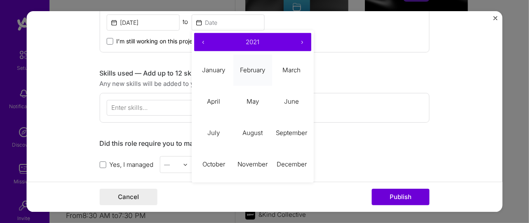
type input "[DATE]"
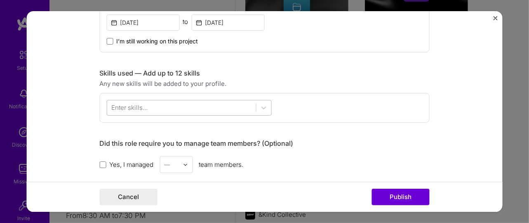
click at [206, 108] on div at bounding box center [181, 108] width 149 height 14
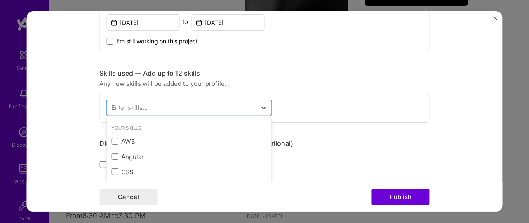
scroll to position [424, 0]
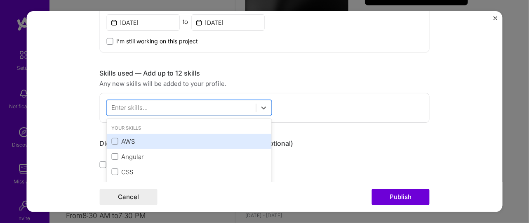
click at [180, 134] on div "AWS" at bounding box center [189, 141] width 165 height 15
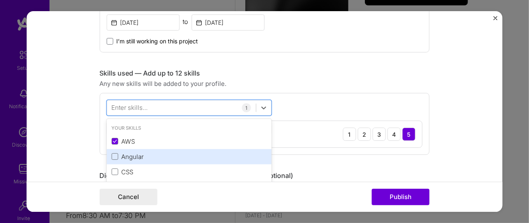
click at [172, 152] on div "Angular" at bounding box center [189, 156] width 155 height 9
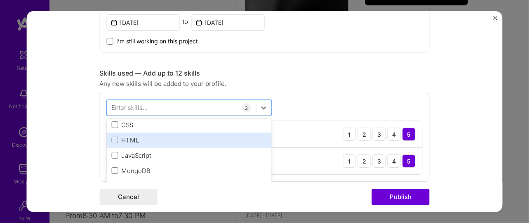
scroll to position [46, 0]
click at [184, 144] on div "HTML" at bounding box center [189, 141] width 155 height 9
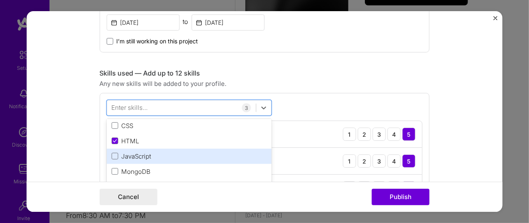
click at [177, 154] on div "JavaScript" at bounding box center [189, 156] width 155 height 9
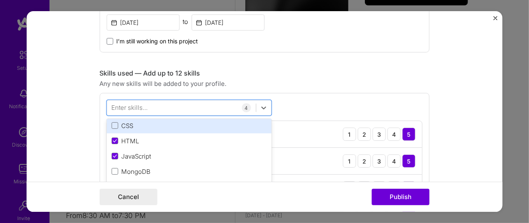
click at [155, 128] on div "CSS" at bounding box center [189, 125] width 155 height 9
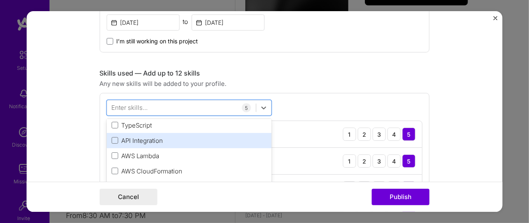
scroll to position [106, 0]
click at [169, 139] on div "API Integration" at bounding box center [189, 141] width 155 height 9
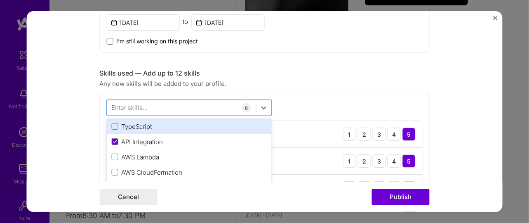
click at [164, 129] on div "TypeScript" at bounding box center [189, 126] width 155 height 9
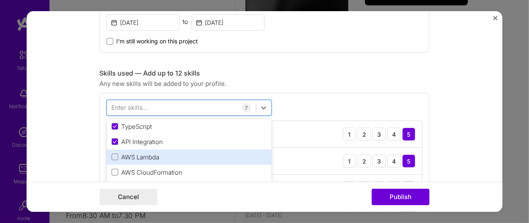
click at [155, 151] on div "AWS Lambda" at bounding box center [189, 156] width 165 height 15
click at [164, 158] on div "AWS CloudFormation" at bounding box center [189, 157] width 155 height 9
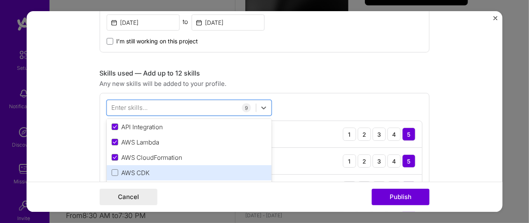
click at [144, 172] on div "AWS CDK" at bounding box center [189, 172] width 155 height 9
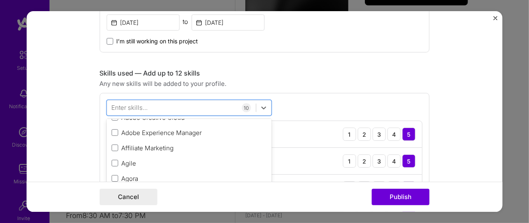
scroll to position [395, 0]
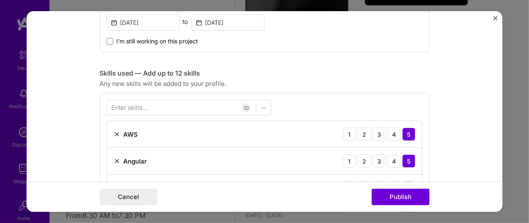
click at [304, 76] on div "Skills used — Add up to 12 skills" at bounding box center [265, 73] width 330 height 9
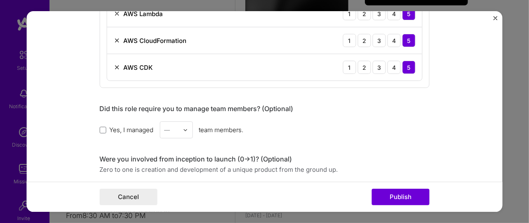
scroll to position [664, 0]
click at [100, 126] on span at bounding box center [103, 129] width 7 height 7
click at [0, 0] on input "Yes, I managed" at bounding box center [0, 0] width 0 height 0
click at [170, 130] on input "text" at bounding box center [172, 129] width 14 height 9
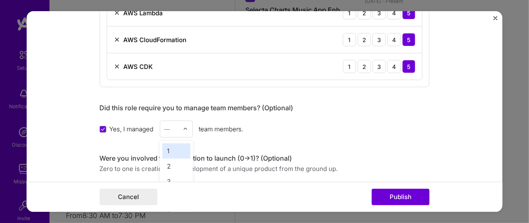
scroll to position [466, 0]
click at [174, 161] on div "2" at bounding box center [177, 165] width 28 height 15
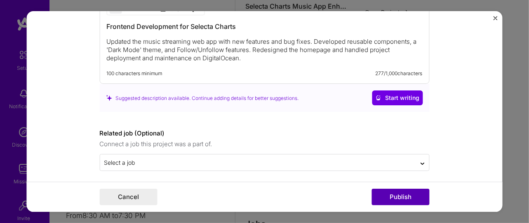
click at [414, 201] on button "Publish" at bounding box center [401, 197] width 58 height 17
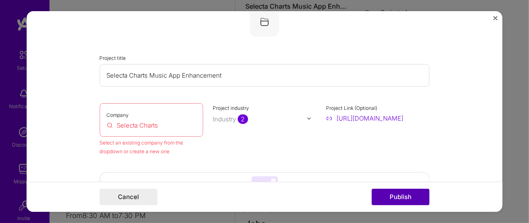
scroll to position [54, 0]
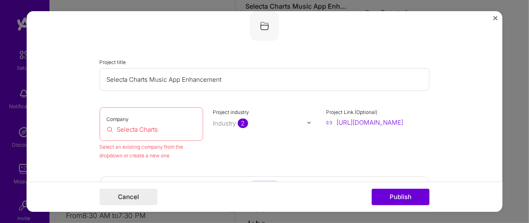
click at [132, 129] on input "Selecta Charts" at bounding box center [152, 129] width 90 height 9
click at [137, 132] on input "Selecta Charts" at bounding box center [152, 129] width 90 height 9
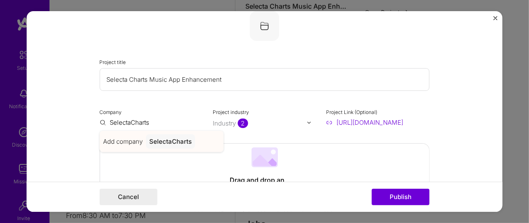
type input "SelectaCharts"
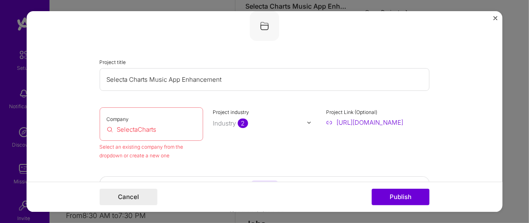
drag, startPoint x: 179, startPoint y: 124, endPoint x: 177, endPoint y: 130, distance: 7.1
click at [177, 130] on div "Company SelectaCharts" at bounding box center [152, 123] width 104 height 33
click at [177, 130] on input "SelectaCharts" at bounding box center [152, 129] width 90 height 9
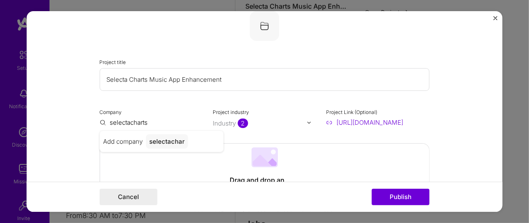
type input "selectacharts"
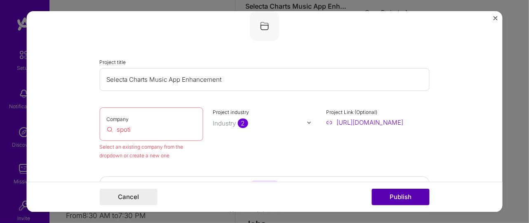
click at [411, 194] on button "Publish" at bounding box center [401, 197] width 58 height 17
click at [177, 124] on div "Company spoti" at bounding box center [152, 123] width 104 height 33
click at [175, 131] on input "spoti" at bounding box center [152, 129] width 90 height 9
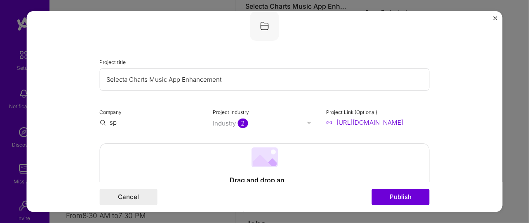
type input "s"
type input "spoti"
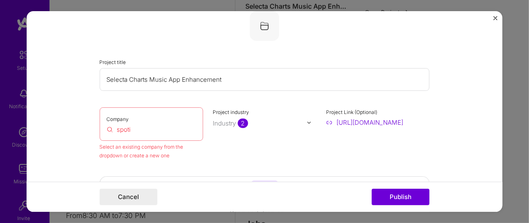
click at [167, 130] on input "spoti" at bounding box center [152, 129] width 90 height 9
click at [390, 197] on button "Publish" at bounding box center [401, 197] width 58 height 17
click at [387, 198] on button "Publish" at bounding box center [401, 197] width 58 height 17
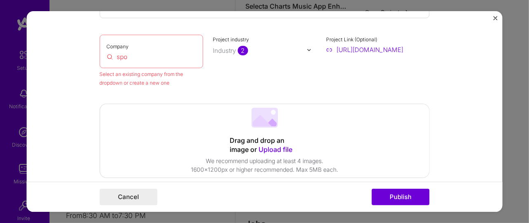
scroll to position [126, 0]
click at [140, 61] on div "Company spo" at bounding box center [152, 51] width 104 height 33
click at [123, 57] on input "spo" at bounding box center [152, 57] width 90 height 9
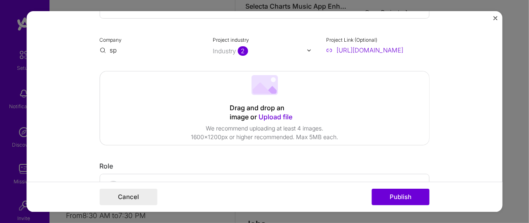
type input "s"
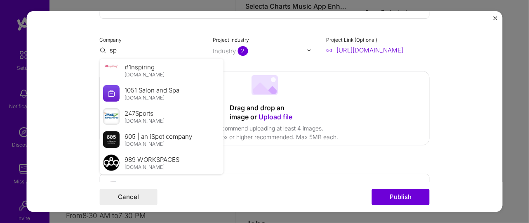
type input "sp"
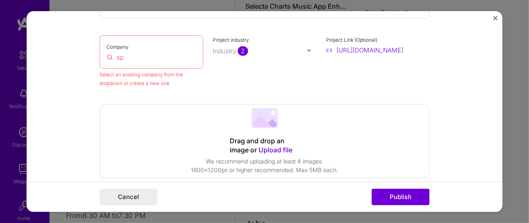
drag, startPoint x: 142, startPoint y: 63, endPoint x: 126, endPoint y: 55, distance: 17.9
click at [126, 55] on div "Company sp" at bounding box center [152, 51] width 104 height 33
click at [126, 55] on input "sp" at bounding box center [152, 57] width 90 height 9
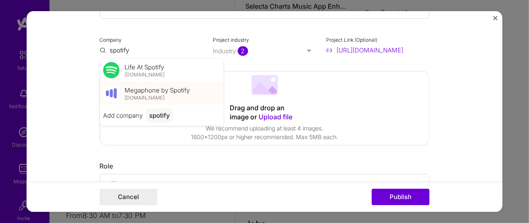
type input "spotify"
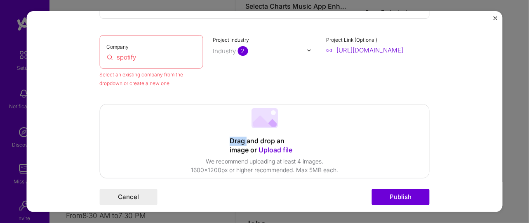
click at [389, 196] on button "Publish" at bounding box center [401, 197] width 58 height 17
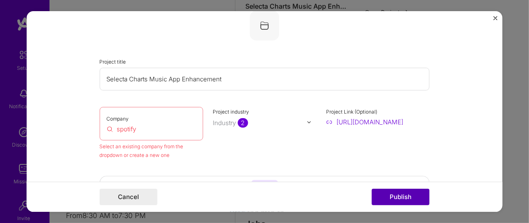
scroll to position [54, 0]
click at [389, 196] on button "Publish" at bounding box center [401, 197] width 58 height 17
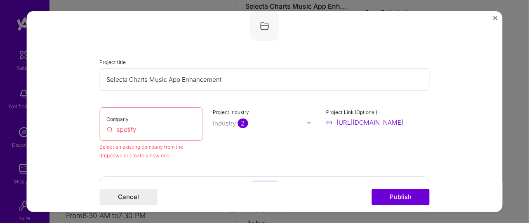
drag, startPoint x: 138, startPoint y: 129, endPoint x: 113, endPoint y: 129, distance: 24.8
click at [113, 129] on input "spotify" at bounding box center [152, 129] width 90 height 9
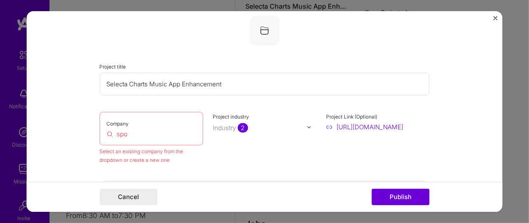
scroll to position [49, 0]
click at [168, 77] on input "Selecta Charts Music App Enhancement" at bounding box center [265, 84] width 330 height 23
click at [139, 134] on input "spo" at bounding box center [152, 134] width 90 height 9
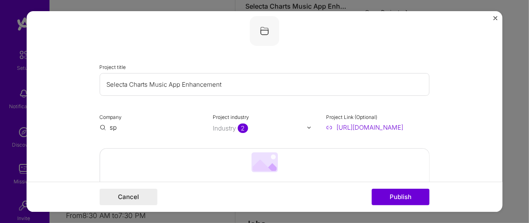
type input "s"
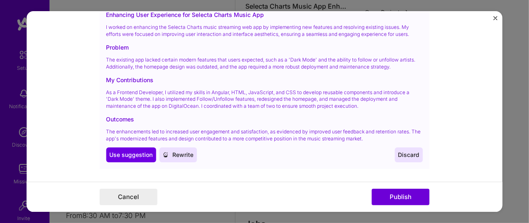
scroll to position [1087, 0]
click at [136, 150] on span "Use suggestion" at bounding box center [131, 154] width 43 height 8
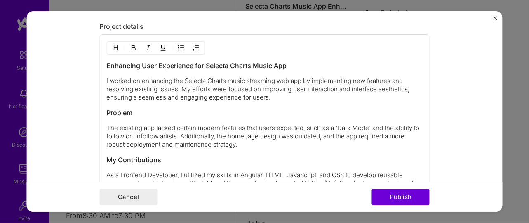
scroll to position [975, 0]
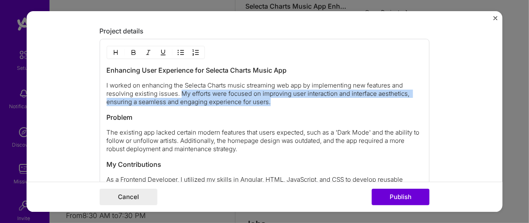
drag, startPoint x: 177, startPoint y: 90, endPoint x: 284, endPoint y: 98, distance: 107.2
click at [284, 98] on p "I worked on enhancing the Selecta Charts music streaming web app by implementin…" at bounding box center [265, 93] width 316 height 25
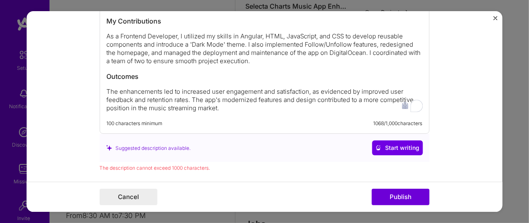
scroll to position [1114, 0]
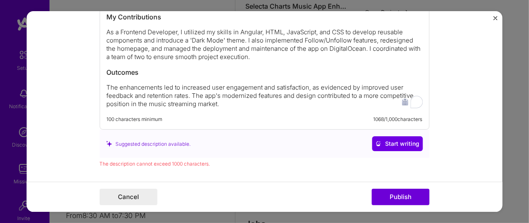
click at [0, 0] on div "frontend developer," at bounding box center [0, 0] width 0 height 0
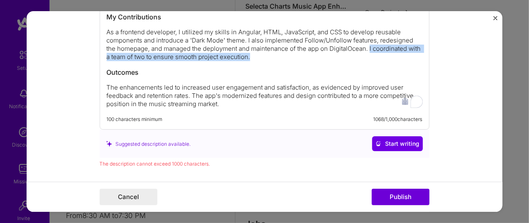
drag, startPoint x: 367, startPoint y: 45, endPoint x: 367, endPoint y: 54, distance: 8.7
click at [367, 54] on p "As a frontend developer, I utilized my skills in Angular, HTML, JavaScript, and…" at bounding box center [265, 44] width 316 height 33
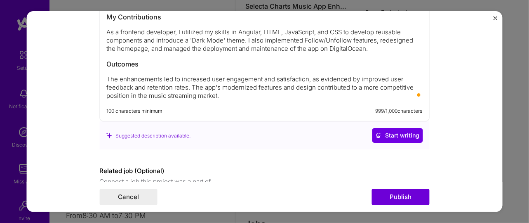
click at [280, 144] on div "Suggested description available. Start writing" at bounding box center [265, 135] width 330 height 28
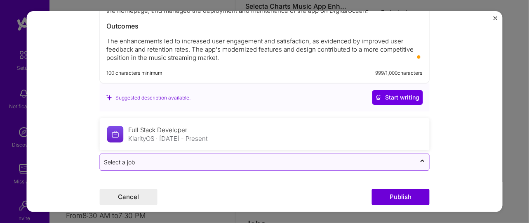
click at [359, 158] on input "text" at bounding box center [258, 162] width 308 height 9
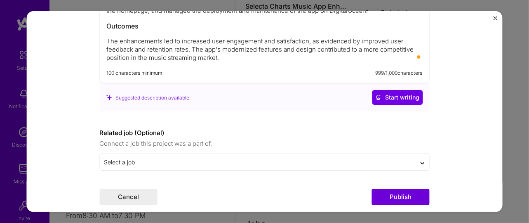
click at [461, 118] on form "Editing suggested project This project is suggested based on your LinkedIn, res…" at bounding box center [264, 111] width 477 height 201
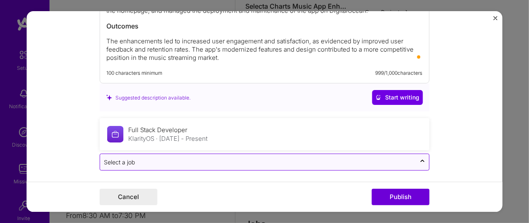
click at [155, 158] on input "text" at bounding box center [258, 162] width 308 height 9
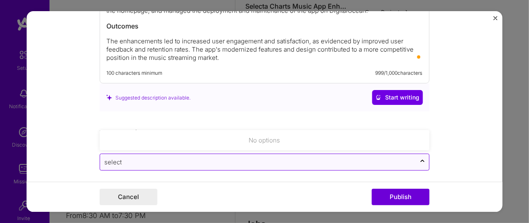
type input "selecta"
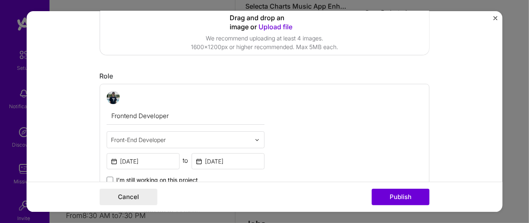
scroll to position [96, 0]
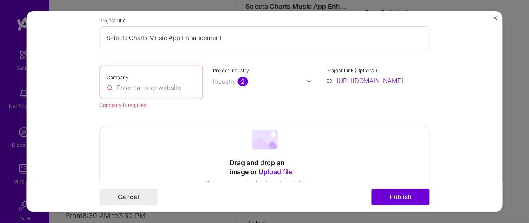
click at [188, 92] on input "text" at bounding box center [152, 87] width 90 height 9
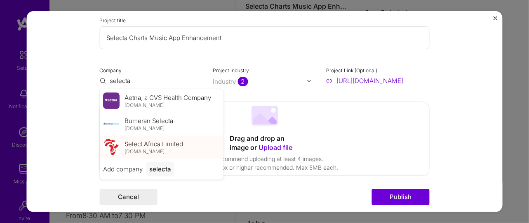
type input "selecta"
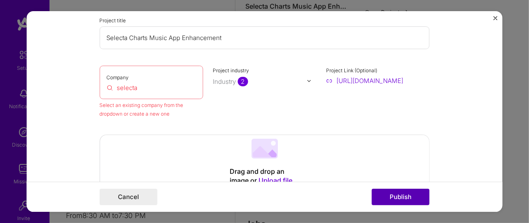
click at [393, 197] on button "Publish" at bounding box center [401, 197] width 58 height 17
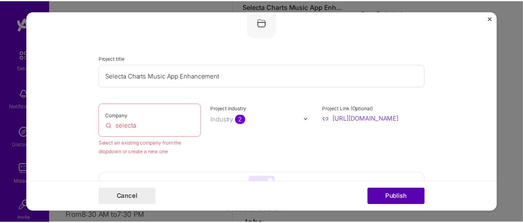
scroll to position [54, 0]
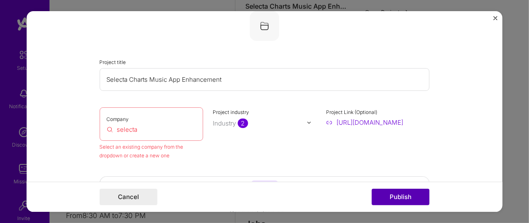
click at [393, 197] on button "Publish" at bounding box center [401, 197] width 58 height 17
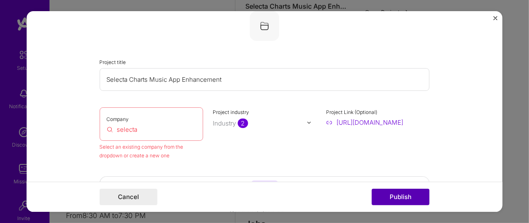
click at [393, 197] on button "Publish" at bounding box center [401, 197] width 58 height 17
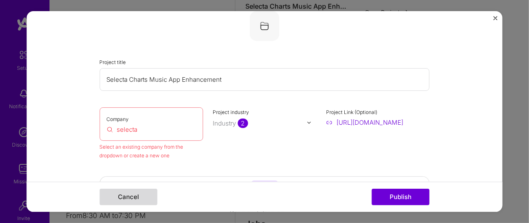
click at [148, 198] on button "Cancel" at bounding box center [129, 197] width 58 height 17
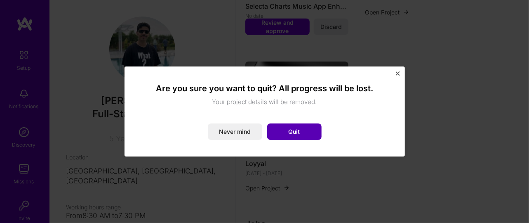
click at [295, 132] on button "Quit" at bounding box center [294, 131] width 54 height 17
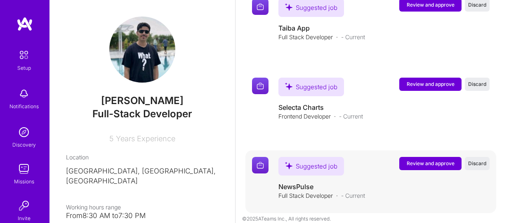
scroll to position [946, 0]
click at [485, 160] on span "Discard" at bounding box center [477, 163] width 18 height 7
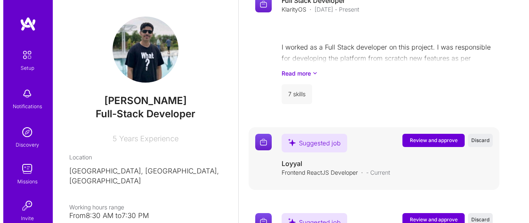
scroll to position [733, 0]
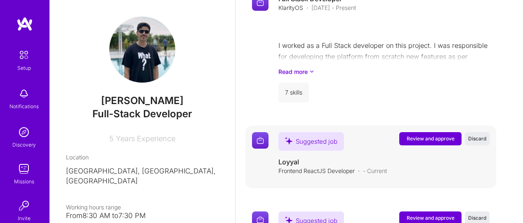
click at [440, 125] on div "Suggested job Review and approve Discard Suggested job [PERSON_NAME] Frontend R…" at bounding box center [371, 156] width 251 height 63
click at [438, 135] on span "Review and approve" at bounding box center [431, 138] width 48 height 7
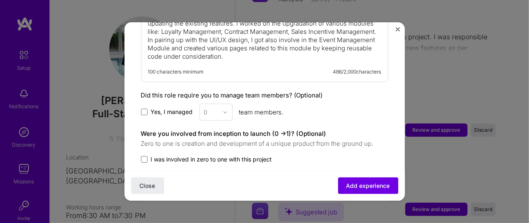
scroll to position [551, 0]
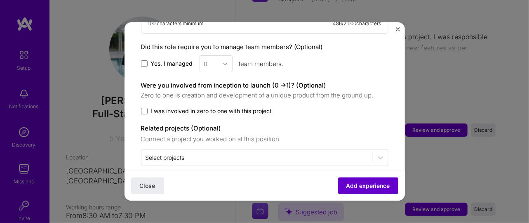
click at [352, 182] on span "Add experience" at bounding box center [369, 186] width 44 height 8
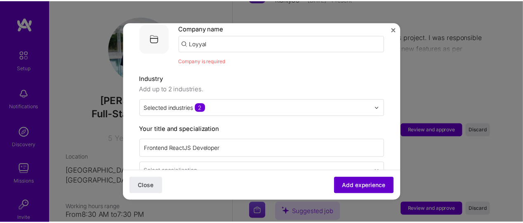
scroll to position [83, 0]
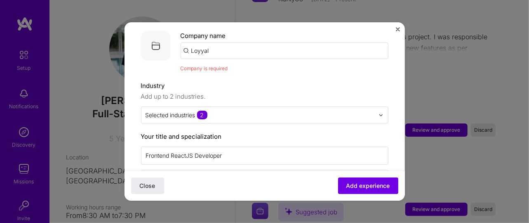
click at [399, 33] on button "Close" at bounding box center [398, 31] width 4 height 9
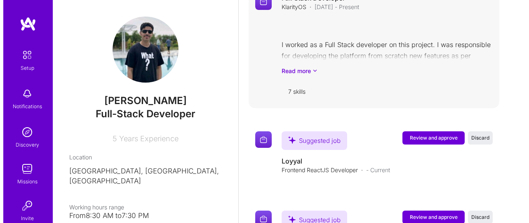
scroll to position [697, 0]
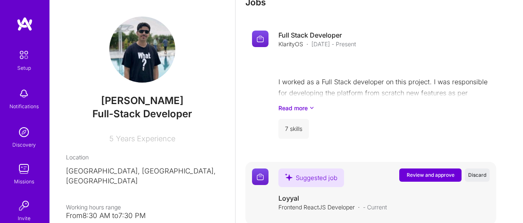
click at [428, 171] on span "Review and approve" at bounding box center [431, 174] width 48 height 7
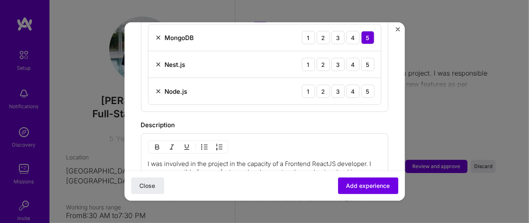
scroll to position [350, 0]
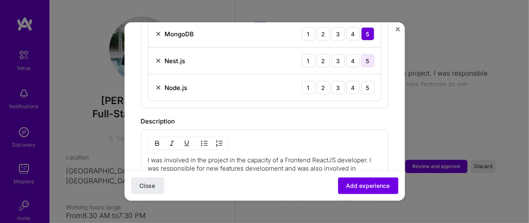
click at [364, 54] on div "5" at bounding box center [367, 60] width 13 height 13
click at [364, 82] on div "5" at bounding box center [367, 87] width 13 height 13
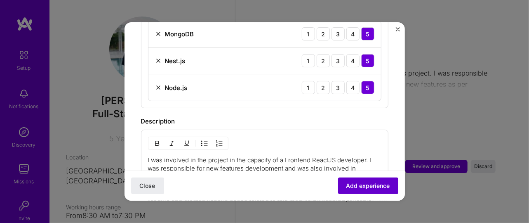
click at [364, 188] on span "Add experience" at bounding box center [369, 186] width 44 height 8
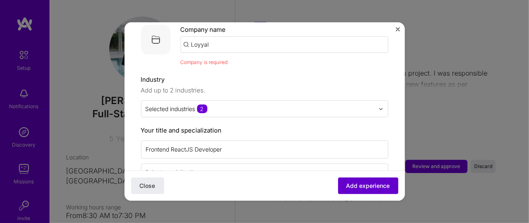
scroll to position [83, 0]
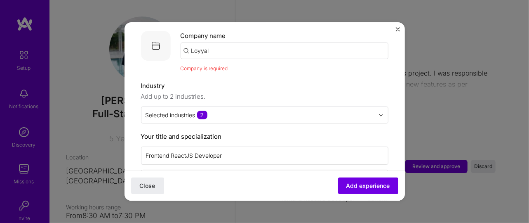
click at [226, 45] on input "Loyyal" at bounding box center [285, 51] width 208 height 17
type input "L"
type input "loyyal"
click at [241, 67] on div "loyyal" at bounding box center [239, 73] width 25 height 14
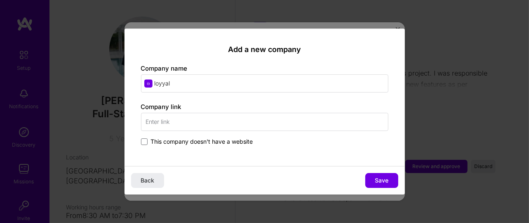
click at [279, 120] on input "text" at bounding box center [265, 122] width 248 height 18
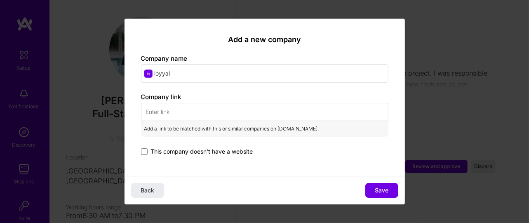
paste input "[URL][DOMAIN_NAME]"
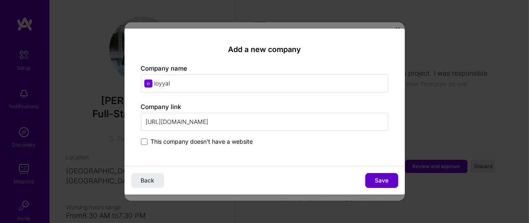
type input "[URL][DOMAIN_NAME]"
click at [381, 178] on span "Save" at bounding box center [382, 180] width 14 height 8
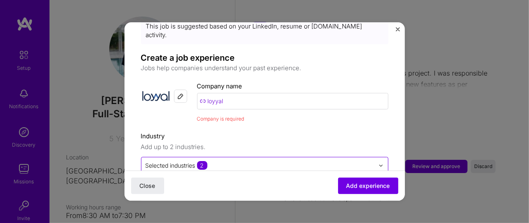
scroll to position [0, 0]
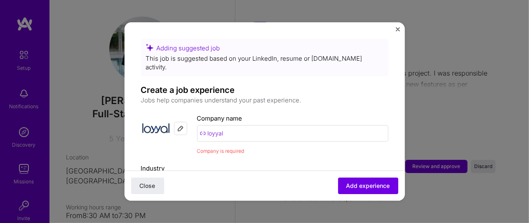
click at [259, 125] on input "loyyal" at bounding box center [292, 133] width 191 height 17
click at [361, 191] on button "Add experience" at bounding box center [368, 185] width 60 height 17
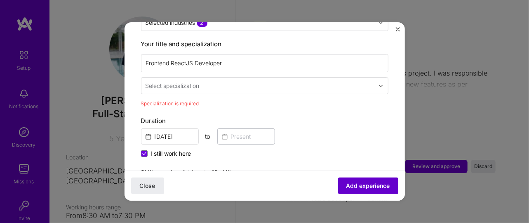
scroll to position [183, 0]
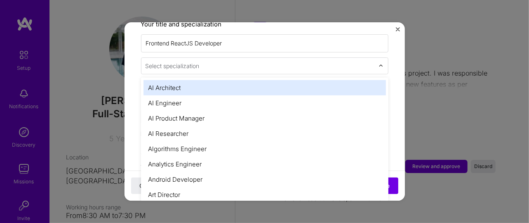
click at [290, 61] on input "text" at bounding box center [261, 65] width 231 height 9
click at [225, 61] on input "text" at bounding box center [261, 65] width 231 height 9
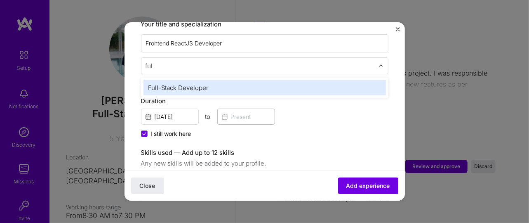
type input "full"
click at [215, 80] on div "Full-Stack Developer" at bounding box center [265, 87] width 243 height 15
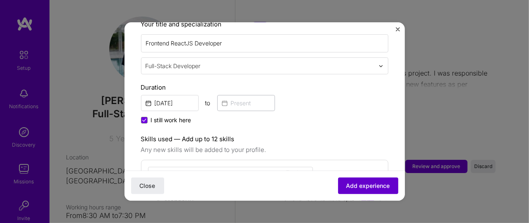
click at [366, 187] on span "Add experience" at bounding box center [369, 186] width 44 height 8
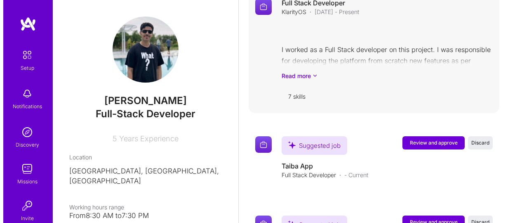
scroll to position [878, 0]
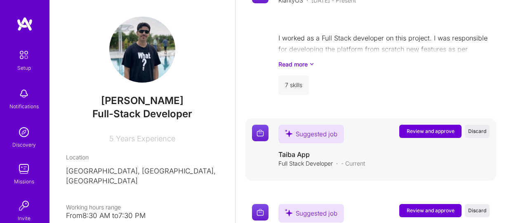
click at [424, 128] on span "Review and approve" at bounding box center [431, 131] width 48 height 7
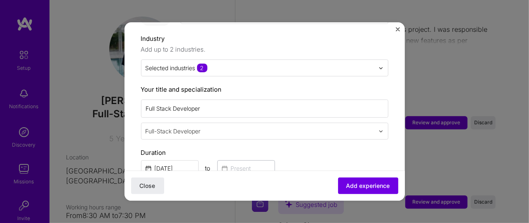
scroll to position [123, 0]
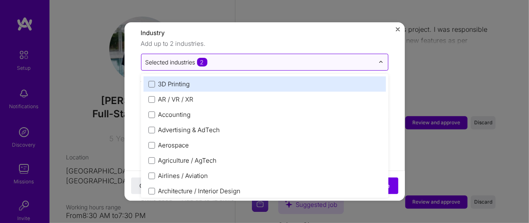
click at [220, 58] on input "text" at bounding box center [260, 62] width 229 height 9
click at [300, 58] on input "text" at bounding box center [260, 62] width 229 height 9
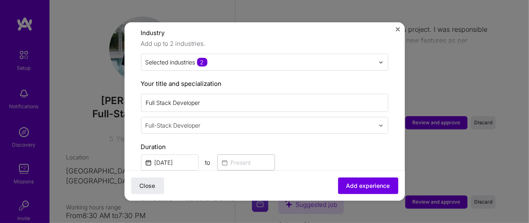
click at [300, 39] on span "Add up to 2 industries." at bounding box center [265, 44] width 248 height 10
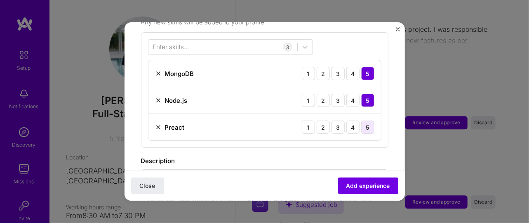
click at [361, 120] on div "5" at bounding box center [367, 126] width 13 height 13
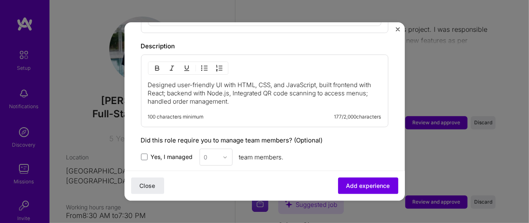
scroll to position [428, 0]
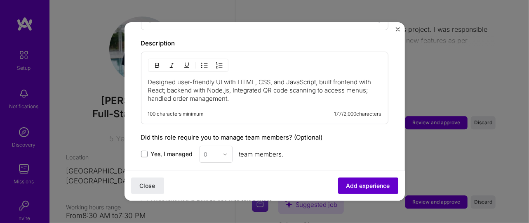
click at [362, 188] on span "Add experience" at bounding box center [369, 186] width 44 height 8
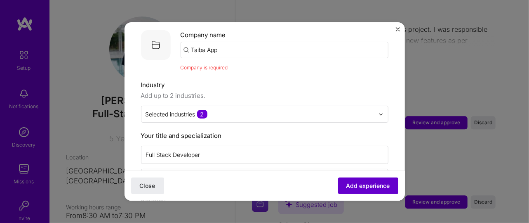
scroll to position [83, 0]
click at [362, 187] on span "Add experience" at bounding box center [369, 186] width 44 height 8
click at [244, 45] on input "Taiba App" at bounding box center [285, 51] width 208 height 17
type input "Taib"
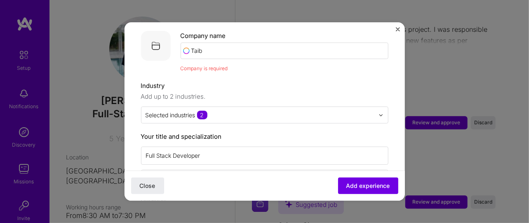
click button "Close" at bounding box center [147, 185] width 33 height 17
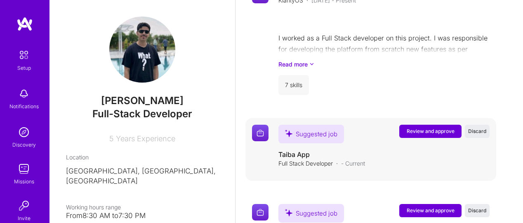
click at [451, 128] on span "Review and approve" at bounding box center [431, 131] width 48 height 7
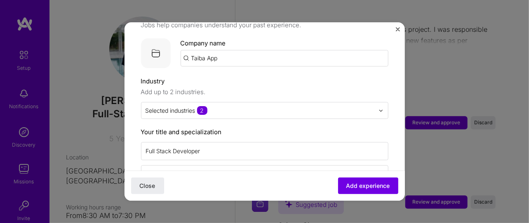
scroll to position [76, 0]
click at [227, 49] on input "Taiba App" at bounding box center [285, 57] width 208 height 17
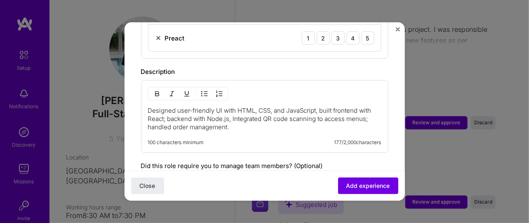
scroll to position [400, 0]
click at [347, 182] on span "Add experience" at bounding box center [369, 186] width 44 height 8
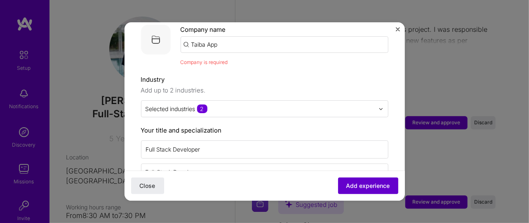
scroll to position [83, 0]
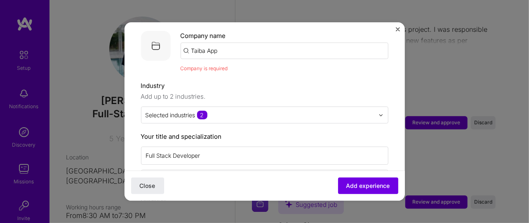
click at [215, 65] on span "Company is required" at bounding box center [204, 68] width 47 height 6
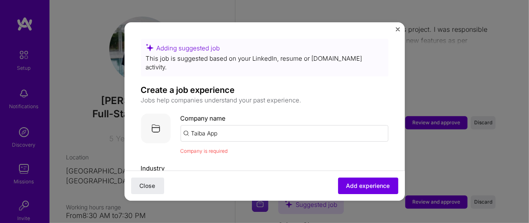
scroll to position [2, 0]
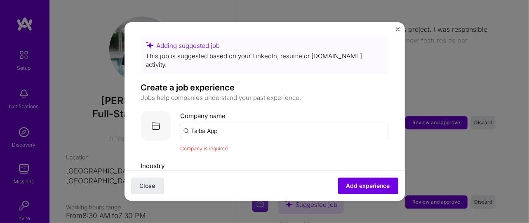
drag, startPoint x: 249, startPoint y: 124, endPoint x: 205, endPoint y: 122, distance: 43.8
click at [205, 123] on input "Taiba App" at bounding box center [285, 131] width 208 height 17
type input "Taiba"
click at [229, 146] on div "Taiba" at bounding box center [238, 153] width 23 height 14
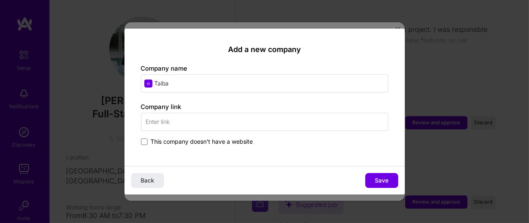
click at [229, 142] on span "This company doesn't have a website" at bounding box center [202, 141] width 102 height 8
click at [0, 0] on input "This company doesn't have a website" at bounding box center [0, 0] width 0 height 0
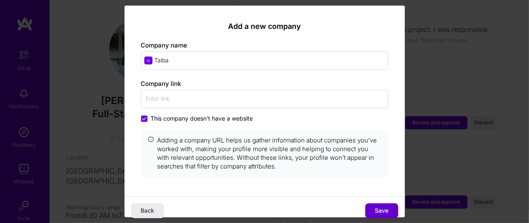
click at [370, 205] on button "Save" at bounding box center [382, 210] width 33 height 15
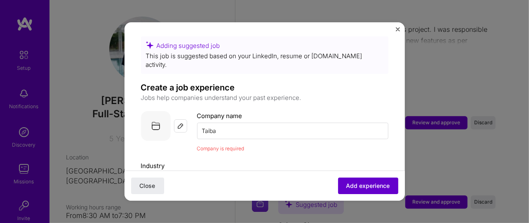
click at [356, 185] on span "Add experience" at bounding box center [369, 186] width 44 height 8
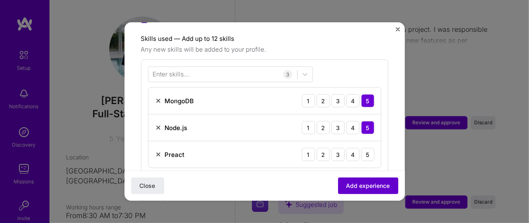
scroll to position [285, 0]
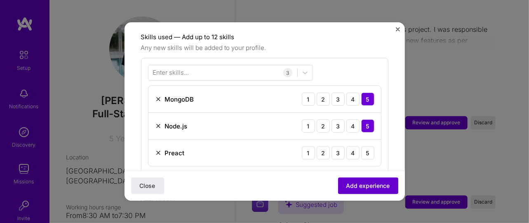
click at [355, 186] on span "Add experience" at bounding box center [369, 186] width 44 height 8
click at [361, 146] on div "5" at bounding box center [367, 152] width 13 height 13
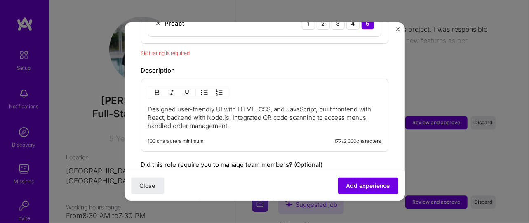
scroll to position [421, 0]
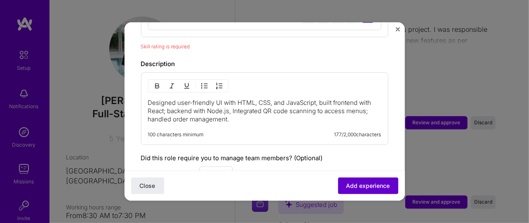
click at [352, 183] on span "Add experience" at bounding box center [369, 186] width 44 height 8
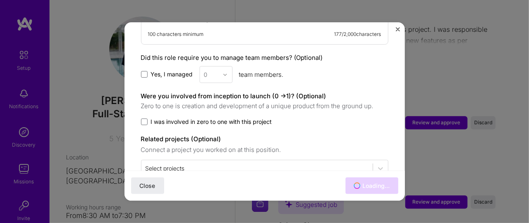
scroll to position [518, 0]
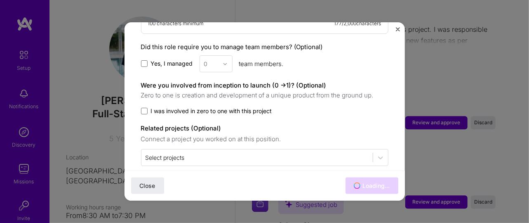
click at [192, 107] on span "I was involved in zero to one with this project" at bounding box center [211, 111] width 121 height 8
click at [0, 0] on input "I was involved in zero to one with this project" at bounding box center [0, 0] width 0 height 0
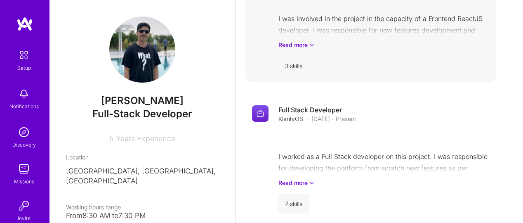
scroll to position [972, 0]
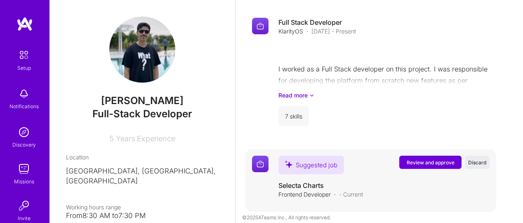
click at [434, 159] on span "Review and approve" at bounding box center [431, 162] width 48 height 7
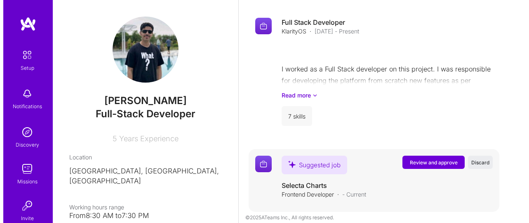
scroll to position [963, 0]
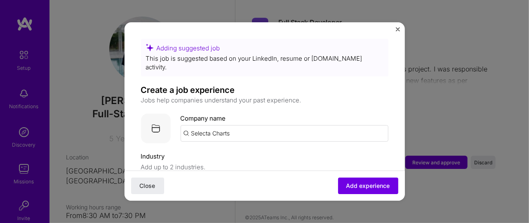
click at [206, 125] on input "Selecta Charts" at bounding box center [285, 133] width 208 height 17
click at [214, 125] on input "Selecta Charts" at bounding box center [285, 133] width 208 height 17
click at [262, 128] on input "Selecta Charts" at bounding box center [285, 133] width 208 height 17
type input "Selecta Charts"
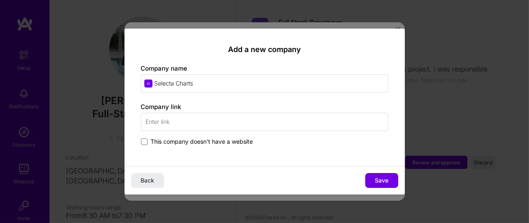
click at [205, 115] on input "text" at bounding box center [265, 122] width 248 height 18
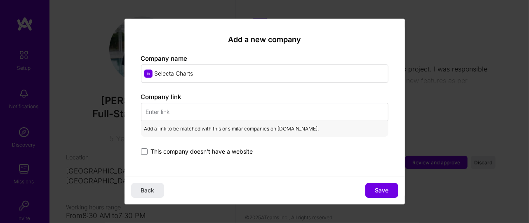
paste input "[URL][DOMAIN_NAME]"
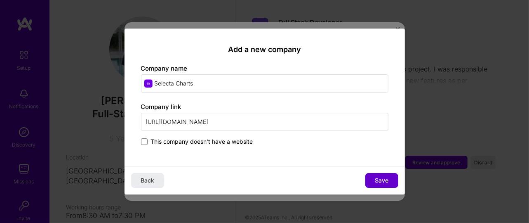
type input "[URL][DOMAIN_NAME]"
click at [376, 179] on span "Save" at bounding box center [382, 180] width 14 height 8
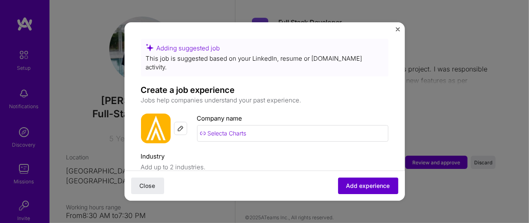
click at [362, 185] on span "Add experience" at bounding box center [369, 186] width 44 height 8
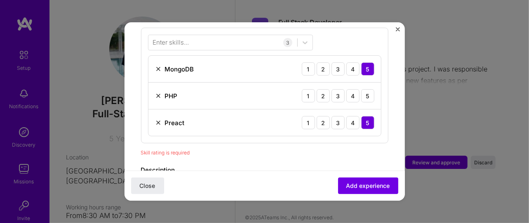
scroll to position [315, 0]
click at [361, 89] on div "5" at bounding box center [367, 95] width 13 height 13
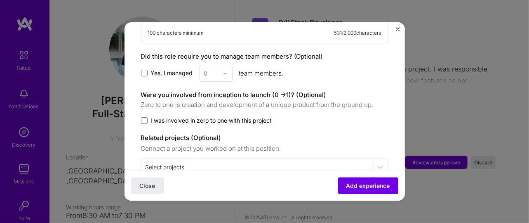
scroll to position [573, 0]
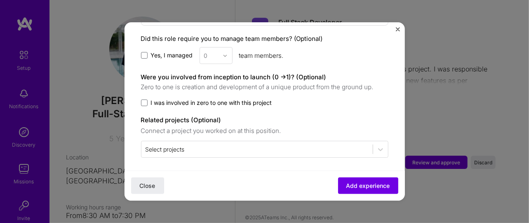
click at [167, 51] on span "Yes, I managed" at bounding box center [172, 55] width 42 height 8
click at [0, 0] on input "Yes, I managed" at bounding box center [0, 0] width 0 height 0
click at [205, 51] on div "0" at bounding box center [206, 55] width 4 height 9
click at [216, 104] on div "3" at bounding box center [216, 107] width 28 height 15
click at [183, 99] on span "I was involved in zero to one with this project" at bounding box center [211, 103] width 121 height 8
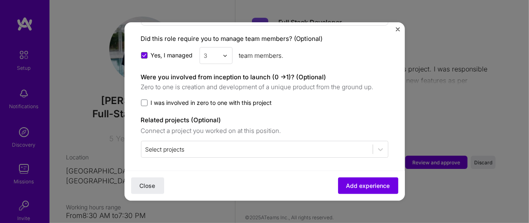
click at [0, 0] on input "I was involved in zero to one with this project" at bounding box center [0, 0] width 0 height 0
click at [349, 181] on button "Add experience" at bounding box center [368, 185] width 60 height 17
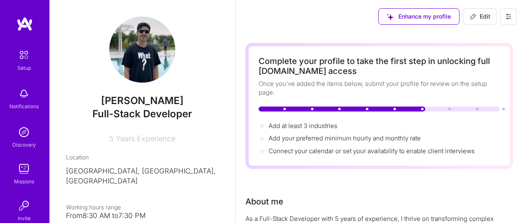
scroll to position [1, 0]
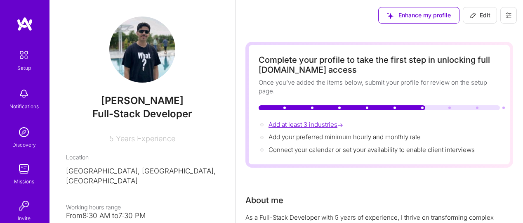
click at [315, 123] on span "Add at least 3 industries →" at bounding box center [307, 124] width 76 height 8
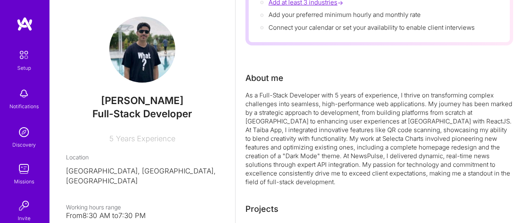
select select "US"
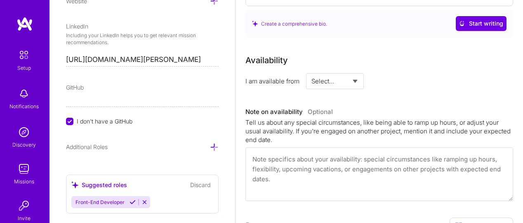
scroll to position [424, 0]
click at [85, 86] on div "GitHub" at bounding box center [142, 87] width 153 height 9
drag, startPoint x: 61, startPoint y: 79, endPoint x: 69, endPoint y: 84, distance: 9.4
click at [63, 81] on div "Edit photo [PERSON_NAME] Full-Stack Developer 5 Years Experience Location This …" at bounding box center [143, 111] width 186 height 223
click at [87, 120] on span "I don't have a GitHub" at bounding box center [105, 120] width 56 height 9
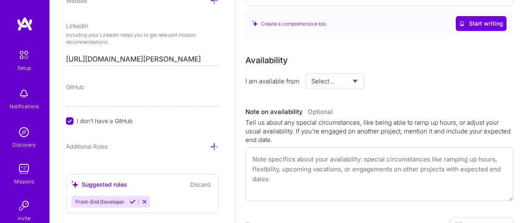
click at [74, 120] on input "I don't have a GitHub" at bounding box center [70, 121] width 7 height 7
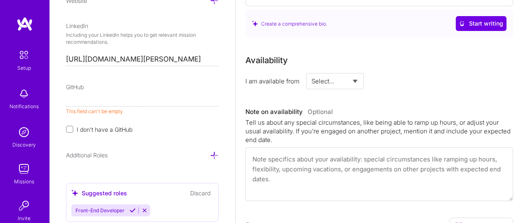
click at [86, 99] on input at bounding box center [142, 99] width 153 height 13
paste input "[URL][DOMAIN_NAME]"
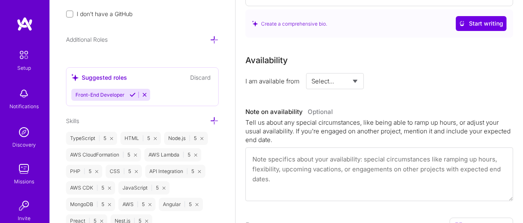
scroll to position [531, 0]
type input "[URL][DOMAIN_NAME]"
click at [155, 90] on div "Front-End Developer" at bounding box center [142, 94] width 142 height 12
click at [132, 93] on icon at bounding box center [133, 94] width 6 height 6
click at [168, 89] on div "Front-End Developer" at bounding box center [142, 94] width 142 height 12
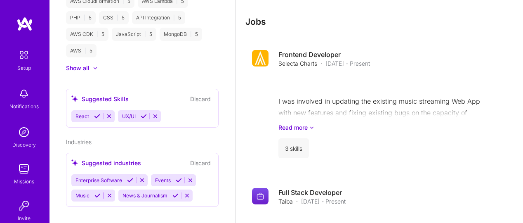
scroll to position [669, 0]
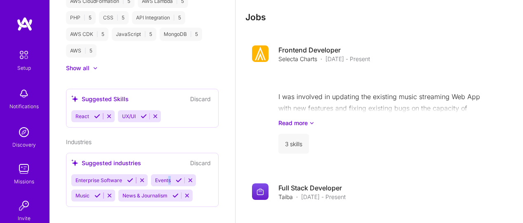
drag, startPoint x: 167, startPoint y: 168, endPoint x: 190, endPoint y: 173, distance: 23.7
click at [190, 174] on div "Events" at bounding box center [173, 180] width 45 height 12
click at [190, 177] on button at bounding box center [190, 180] width 11 height 7
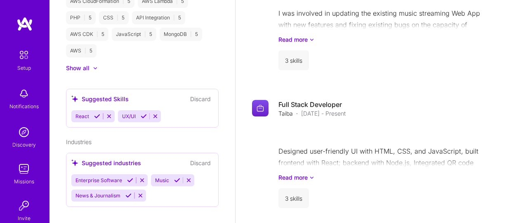
scroll to position [753, 0]
click at [153, 188] on div "Enterprise Software Music News & Journalism" at bounding box center [142, 187] width 142 height 27
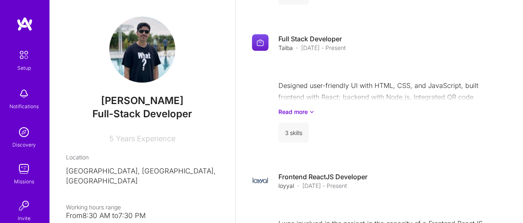
scroll to position [1031, 0]
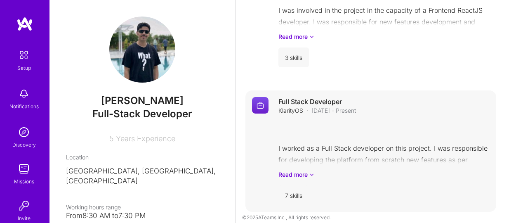
click at [383, 191] on div "7 skills" at bounding box center [384, 195] width 211 height 20
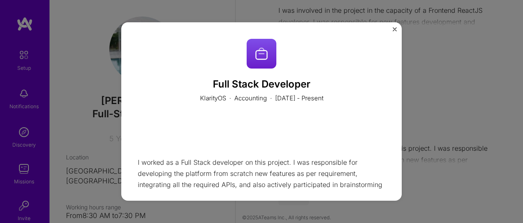
scroll to position [83, 0]
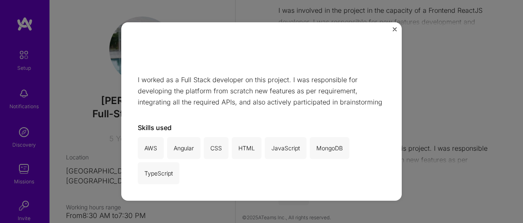
click at [394, 31] on img "Close" at bounding box center [395, 29] width 4 height 4
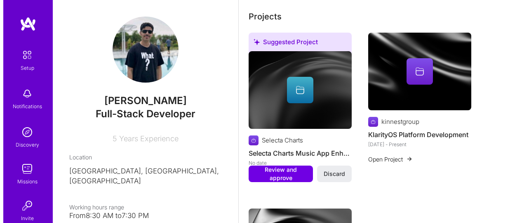
scroll to position [304, 0]
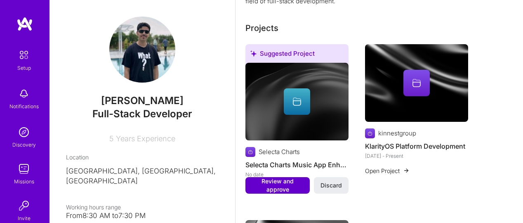
click at [278, 181] on span "Review and approve" at bounding box center [278, 185] width 56 height 17
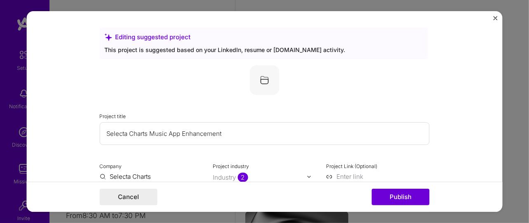
click at [213, 128] on input "Selecta Charts Music App Enhancement" at bounding box center [265, 133] width 330 height 23
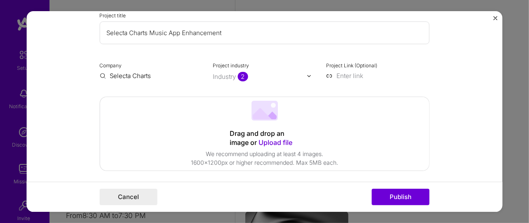
scroll to position [106, 0]
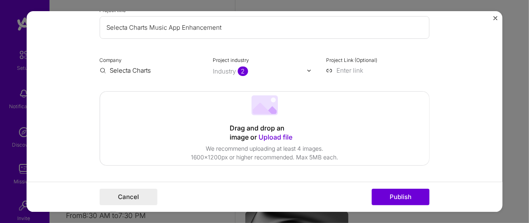
click at [144, 66] on input "Selecta Charts" at bounding box center [152, 70] width 104 height 9
click at [165, 69] on input "Selecta Charts" at bounding box center [152, 70] width 104 height 9
click at [399, 194] on button "Publish" at bounding box center [401, 197] width 58 height 17
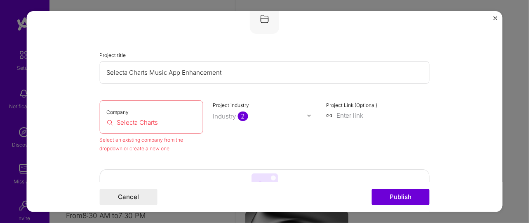
scroll to position [54, 0]
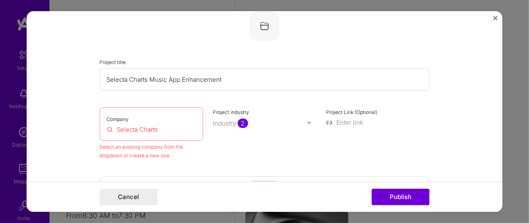
click at [179, 128] on input "Selecta Charts" at bounding box center [152, 129] width 90 height 9
drag, startPoint x: 176, startPoint y: 130, endPoint x: 115, endPoint y: 135, distance: 61.6
click at [115, 135] on div "Company Selecta Charts" at bounding box center [152, 123] width 104 height 33
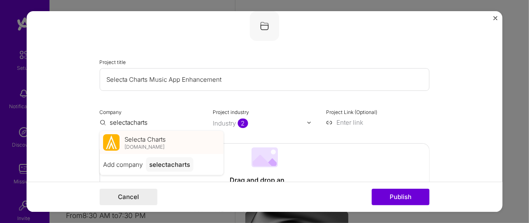
click at [140, 136] on span "Selecta Charts" at bounding box center [145, 139] width 41 height 9
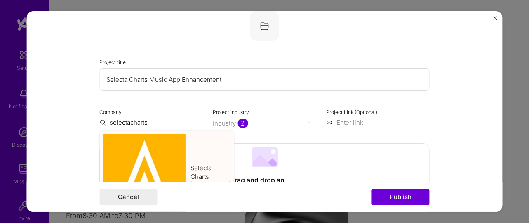
type input "Selecta Charts"
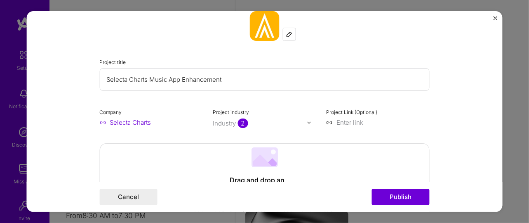
click at [422, 182] on div "Cancel Publish" at bounding box center [264, 197] width 477 height 30
click at [404, 207] on div "Cancel Publish" at bounding box center [264, 197] width 477 height 30
click at [400, 195] on button "Publish" at bounding box center [401, 197] width 58 height 17
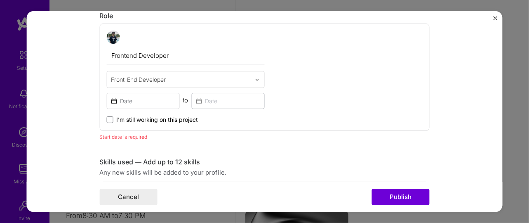
scroll to position [277, 0]
click at [146, 104] on input at bounding box center [143, 100] width 73 height 16
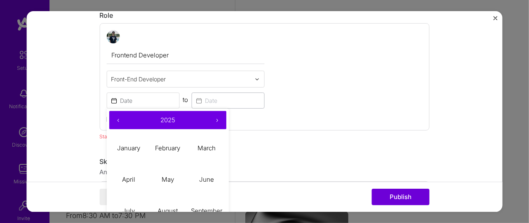
click at [116, 122] on button "‹" at bounding box center [118, 120] width 18 height 18
click at [116, 121] on button "‹" at bounding box center [118, 120] width 18 height 18
click at [117, 121] on button "‹" at bounding box center [118, 120] width 18 height 18
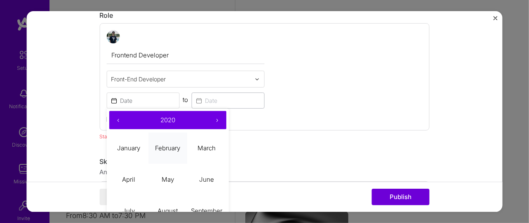
click at [180, 146] on button "February" at bounding box center [167, 147] width 39 height 31
type input "[DATE]"
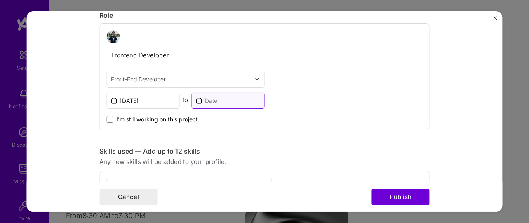
click at [210, 102] on input at bounding box center [228, 100] width 73 height 16
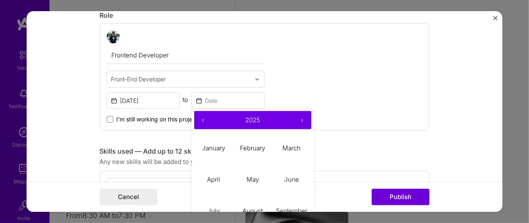
click at [199, 117] on button "‹" at bounding box center [203, 120] width 18 height 18
click at [215, 149] on abbr "January" at bounding box center [213, 148] width 23 height 8
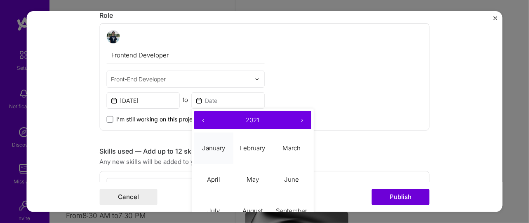
type input "[DATE]"
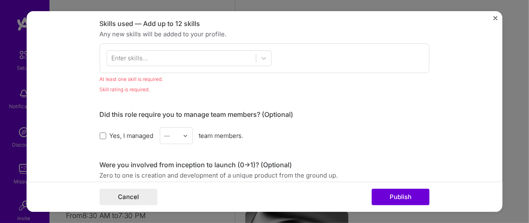
scroll to position [405, 0]
click at [161, 57] on div at bounding box center [181, 58] width 149 height 14
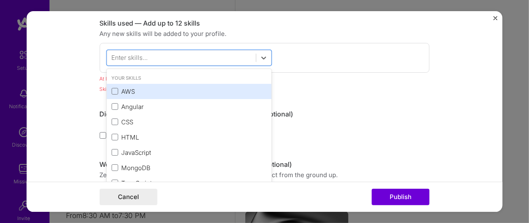
click at [153, 91] on div "AWS" at bounding box center [189, 91] width 155 height 9
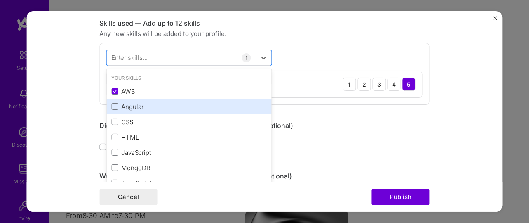
click at [151, 102] on div "Angular" at bounding box center [189, 106] width 155 height 9
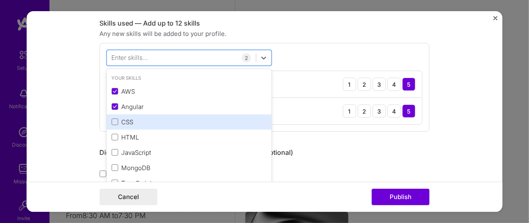
click at [147, 121] on div "CSS" at bounding box center [189, 122] width 155 height 9
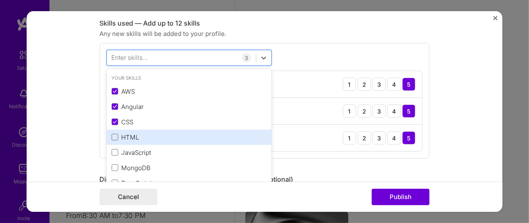
click at [144, 138] on div "HTML" at bounding box center [189, 137] width 155 height 9
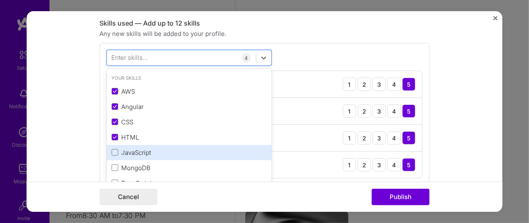
click at [144, 148] on div "JavaScript" at bounding box center [189, 152] width 155 height 9
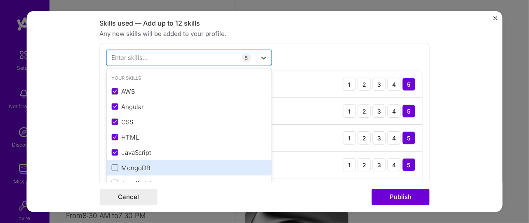
click at [147, 167] on div "MongoDB" at bounding box center [189, 167] width 155 height 9
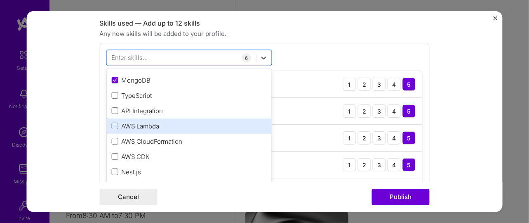
scroll to position [100, 0]
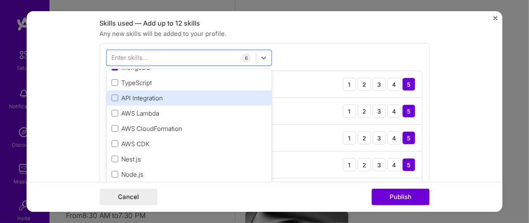
click at [170, 90] on div "API Integration" at bounding box center [189, 97] width 165 height 15
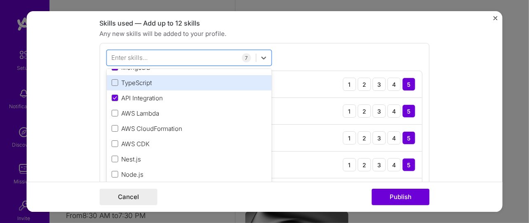
click at [168, 80] on div "TypeScript" at bounding box center [189, 82] width 155 height 9
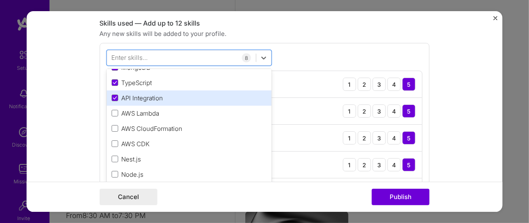
click at [163, 104] on div "API Integration" at bounding box center [189, 97] width 165 height 15
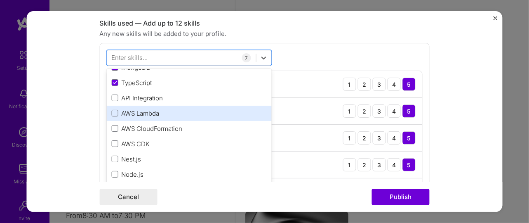
click at [162, 118] on div "AWS Lambda" at bounding box center [189, 113] width 165 height 15
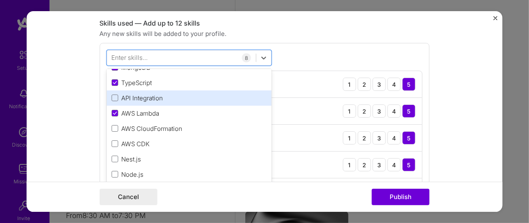
click at [164, 97] on div "API Integration" at bounding box center [189, 98] width 155 height 9
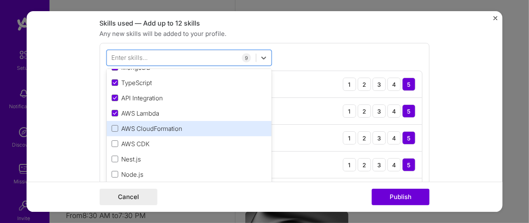
click at [161, 126] on div "AWS CloudFormation" at bounding box center [189, 128] width 155 height 9
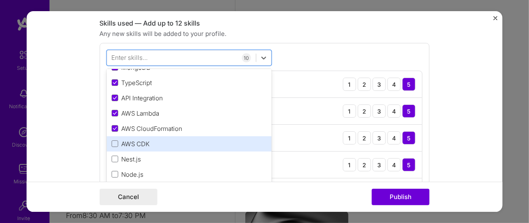
click at [142, 144] on div "AWS CDK" at bounding box center [189, 143] width 155 height 9
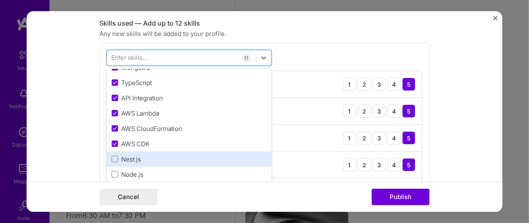
click at [138, 157] on div "Nest.js" at bounding box center [189, 159] width 155 height 9
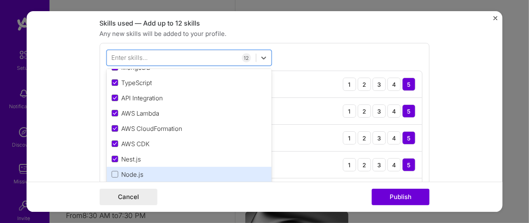
click at [128, 177] on div "Node.js" at bounding box center [189, 174] width 155 height 9
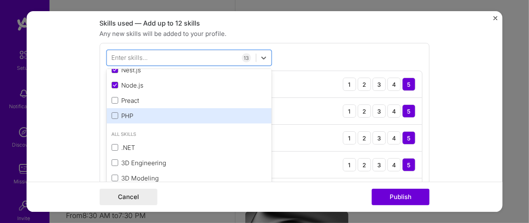
scroll to position [190, 0]
click at [147, 112] on div "PHP" at bounding box center [189, 115] width 155 height 9
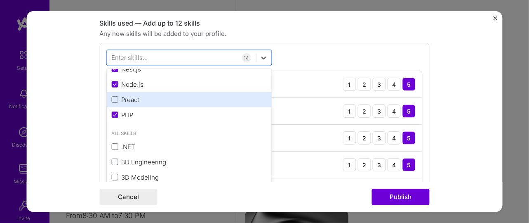
click at [139, 99] on div "Preact" at bounding box center [189, 99] width 155 height 9
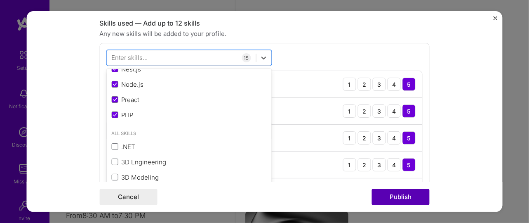
click at [397, 194] on button "Publish" at bounding box center [401, 197] width 58 height 17
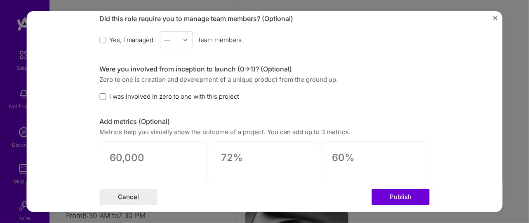
scroll to position [898, 0]
click at [101, 38] on span at bounding box center [103, 39] width 7 height 7
click at [0, 0] on input "Yes, I managed" at bounding box center [0, 0] width 0 height 0
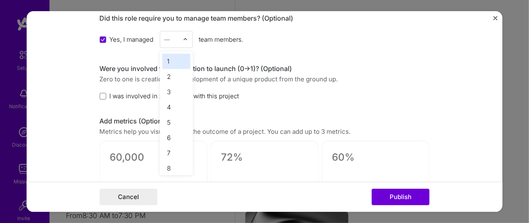
click at [178, 39] on div "—" at bounding box center [172, 39] width 23 height 16
click at [175, 84] on div "3" at bounding box center [177, 91] width 28 height 15
click at [123, 92] on span "I was involved in zero to one with this project" at bounding box center [175, 96] width 130 height 9
click at [0, 0] on input "I was involved in zero to one with this project" at bounding box center [0, 0] width 0 height 0
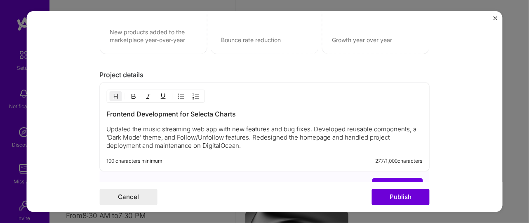
scroll to position [1139, 0]
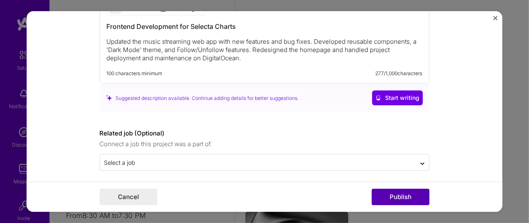
click at [399, 197] on button "Publish" at bounding box center [401, 197] width 58 height 17
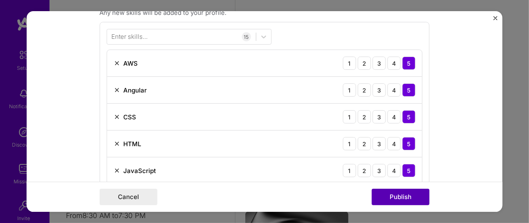
scroll to position [412, 0]
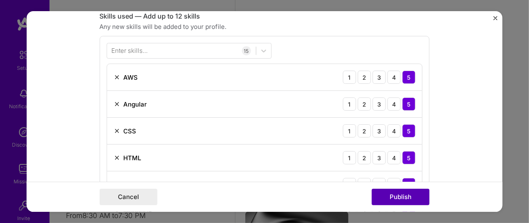
click at [393, 193] on button "Publish" at bounding box center [401, 197] width 58 height 17
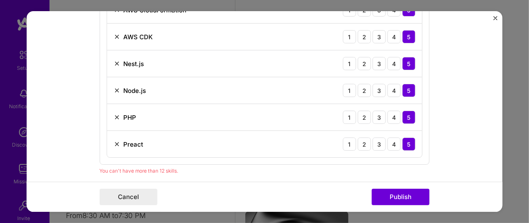
scroll to position [721, 0]
click at [114, 140] on img at bounding box center [117, 143] width 7 height 7
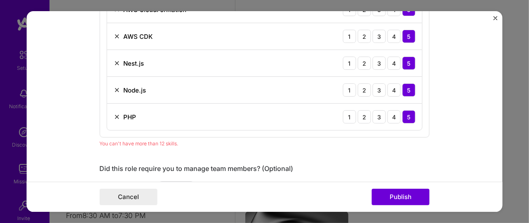
click at [115, 115] on img at bounding box center [117, 116] width 7 height 7
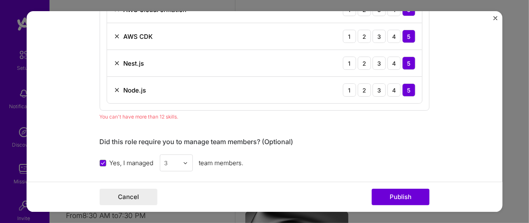
click at [114, 61] on img at bounding box center [117, 63] width 7 height 7
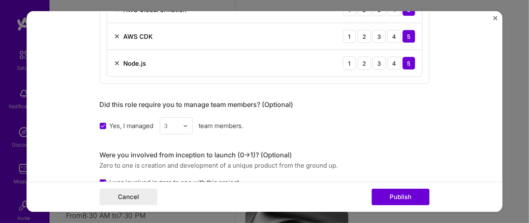
click at [114, 36] on img at bounding box center [117, 36] width 7 height 7
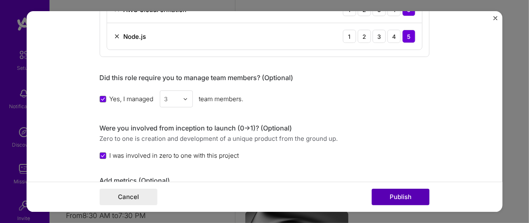
click at [412, 201] on button "Publish" at bounding box center [401, 197] width 58 height 17
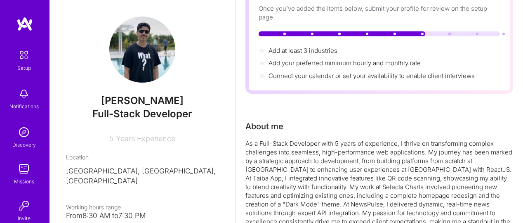
scroll to position [0, 0]
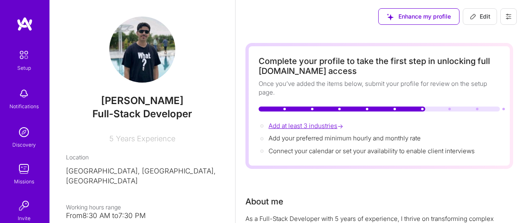
click at [300, 125] on span "Add at least 3 industries →" at bounding box center [307, 126] width 76 height 8
select select "US"
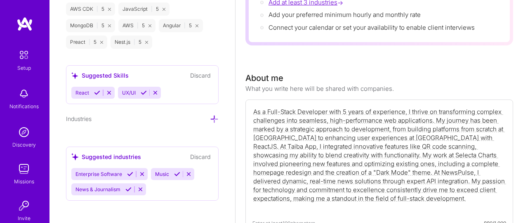
scroll to position [675, 0]
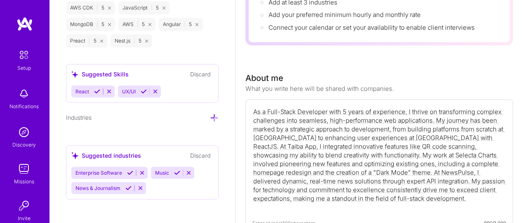
click at [210, 114] on icon at bounding box center [214, 117] width 9 height 9
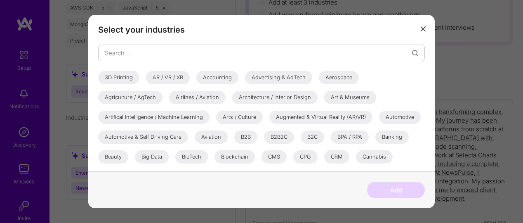
click at [335, 77] on div "Aerospace" at bounding box center [339, 77] width 40 height 13
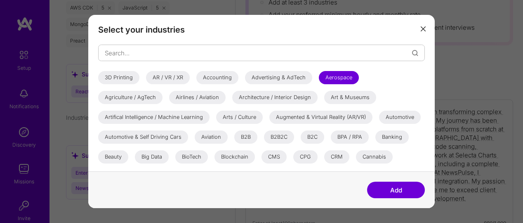
click at [222, 80] on div "Accounting" at bounding box center [217, 77] width 42 height 13
click at [246, 139] on div "B2B" at bounding box center [245, 136] width 23 height 13
click at [280, 137] on div "B2B2C" at bounding box center [279, 136] width 30 height 13
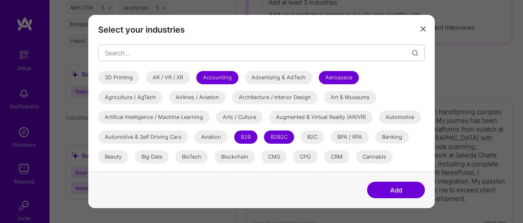
click at [397, 118] on div "Automotive" at bounding box center [400, 117] width 42 height 13
click at [389, 134] on div "Banking" at bounding box center [391, 136] width 33 height 13
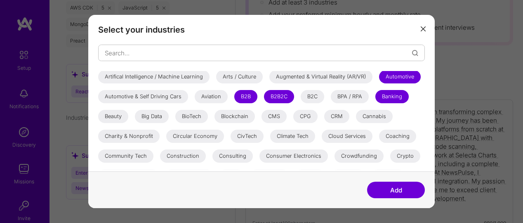
scroll to position [43, 0]
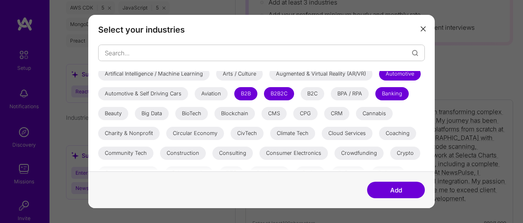
click at [375, 114] on div "Cannabis" at bounding box center [374, 113] width 37 height 13
click at [341, 135] on div "Cloud Services" at bounding box center [347, 133] width 51 height 13
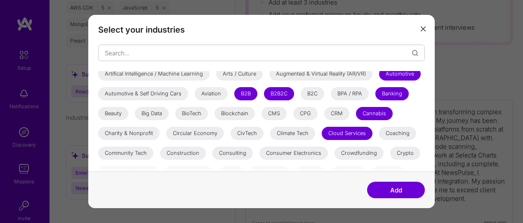
click at [406, 187] on button "Add" at bounding box center [396, 190] width 58 height 17
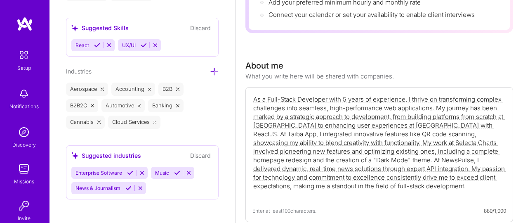
scroll to position [0, 0]
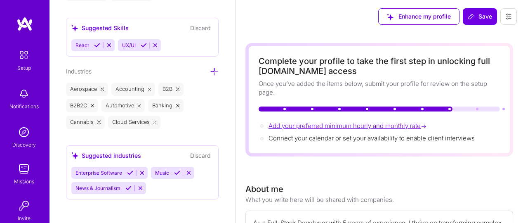
click at [361, 127] on span "Add your preferred minimum hourly and monthly rate →" at bounding box center [349, 126] width 160 height 8
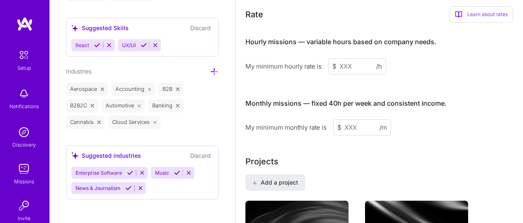
scroll to position [555, 0]
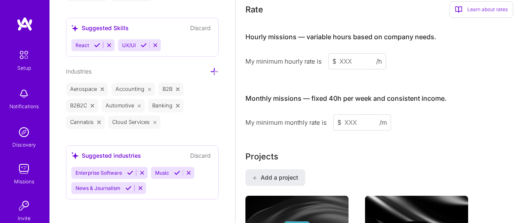
click at [351, 61] on input at bounding box center [357, 61] width 58 height 16
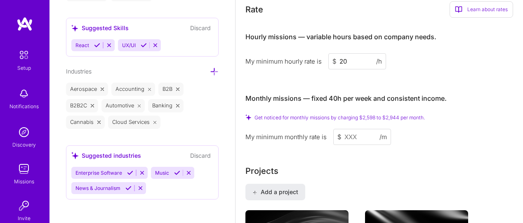
type input "20"
click at [359, 137] on input at bounding box center [362, 137] width 58 height 16
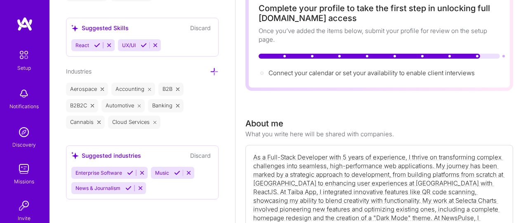
scroll to position [24, 0]
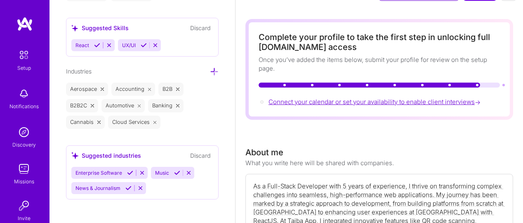
type input "2500"
click at [387, 104] on span "Connect your calendar or set your availability to enable client interviews →" at bounding box center [376, 102] width 214 height 8
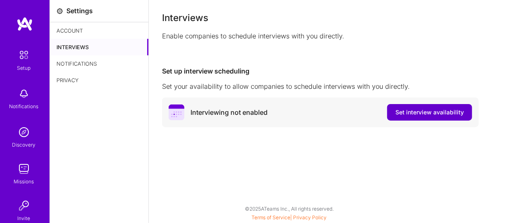
click at [418, 114] on span "Set interview availability" at bounding box center [430, 112] width 68 height 8
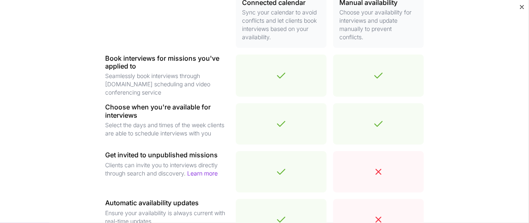
scroll to position [354, 0]
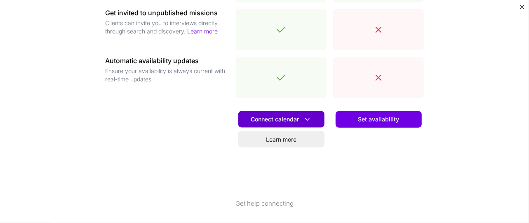
click at [302, 123] on button "Connect calendar" at bounding box center [281, 119] width 86 height 17
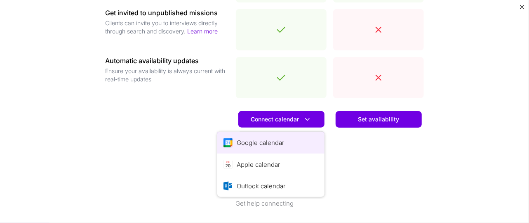
click at [277, 141] on button "Google calendar" at bounding box center [270, 143] width 107 height 22
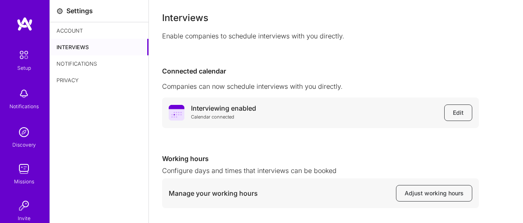
click at [102, 64] on div "Notifications" at bounding box center [99, 63] width 99 height 17
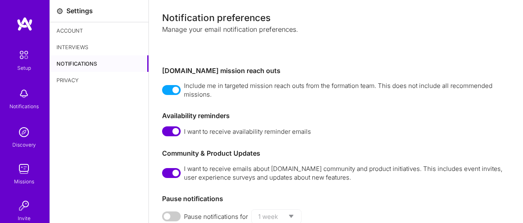
click at [70, 28] on div "Account" at bounding box center [99, 30] width 99 height 17
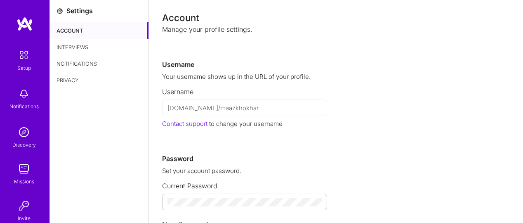
click at [21, 57] on img at bounding box center [23, 54] width 17 height 17
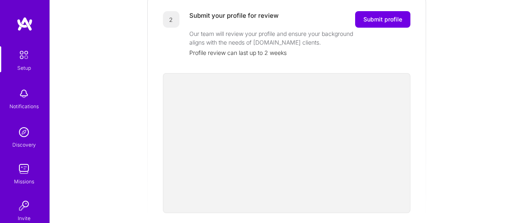
scroll to position [182, 0]
